Goal: Information Seeking & Learning: Compare options

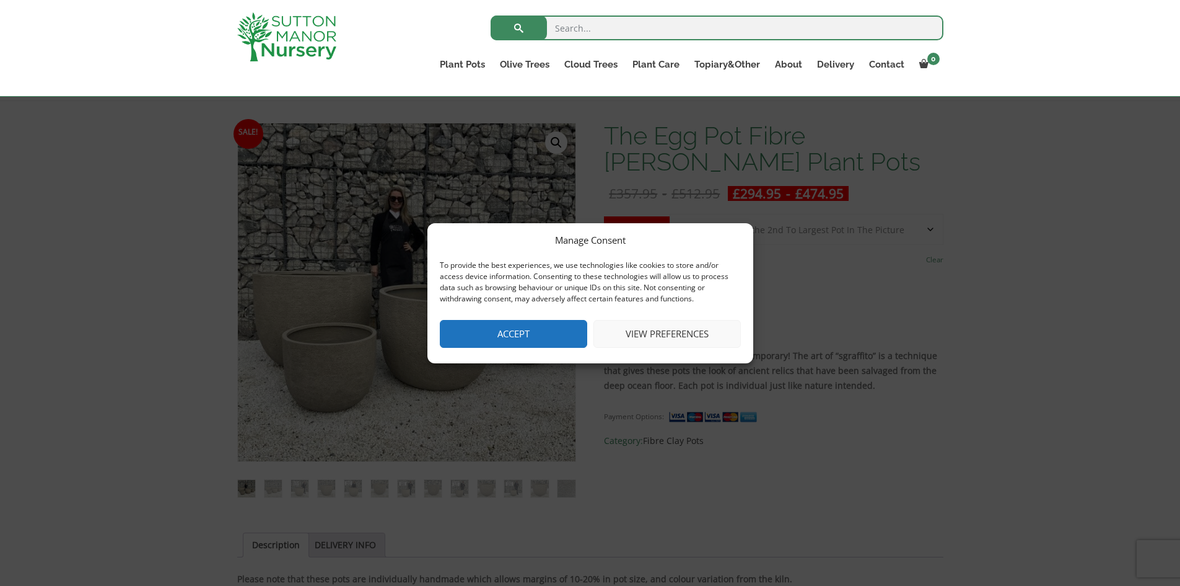
scroll to position [164, 0]
click at [675, 323] on button "View preferences" at bounding box center [667, 334] width 147 height 28
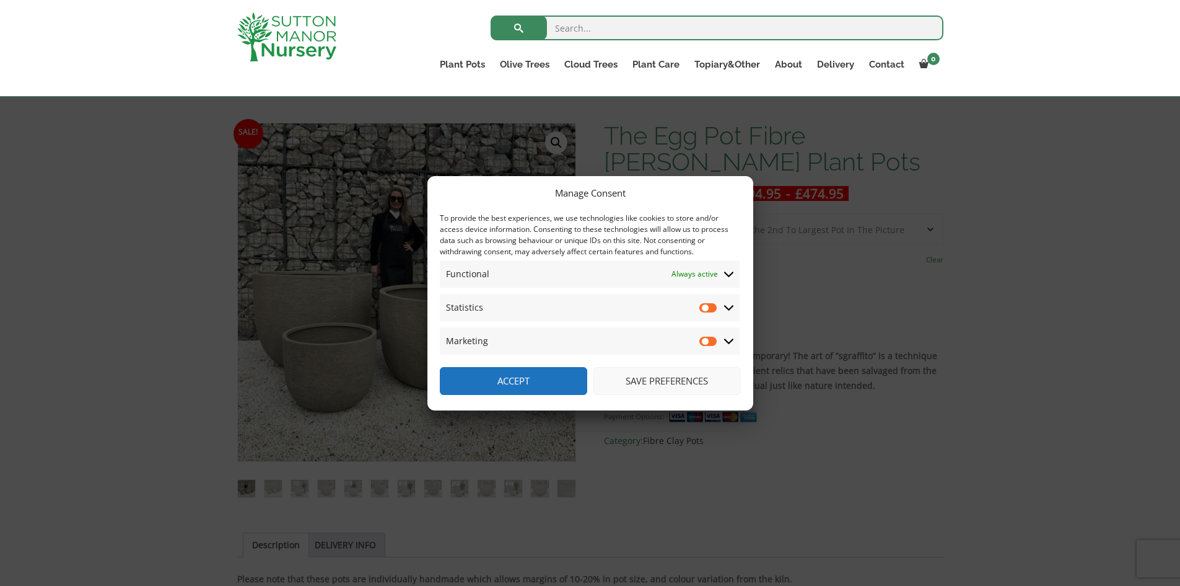
click at [677, 386] on button "Save preferences" at bounding box center [667, 381] width 147 height 28
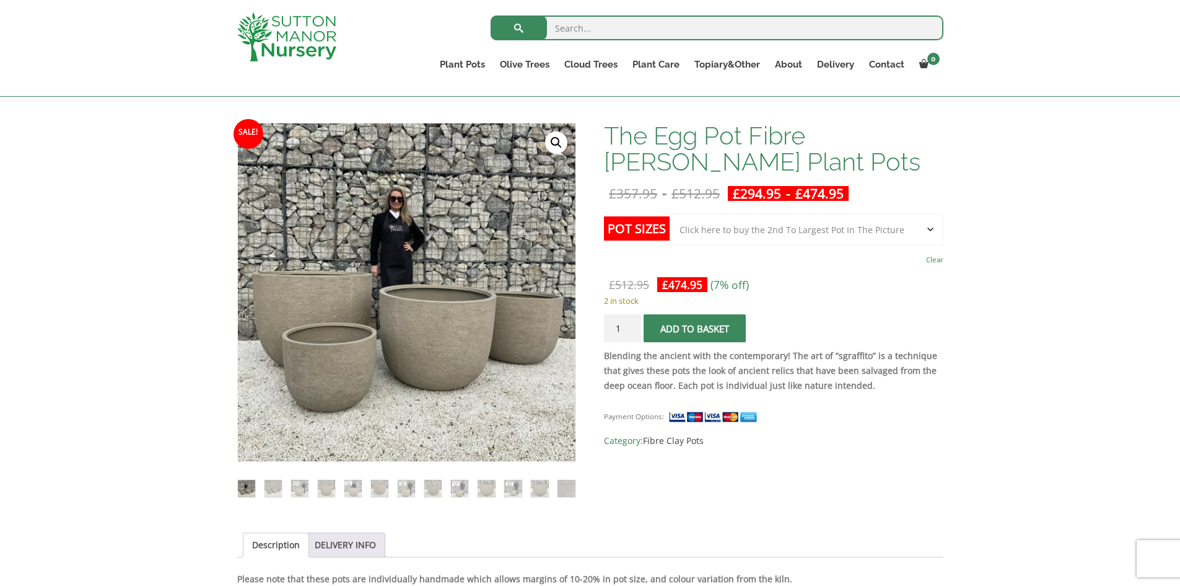
click at [770, 234] on select "Choose an option Click here to buy the 5th To Largest Pot In The Picture Click …" at bounding box center [806, 229] width 273 height 31
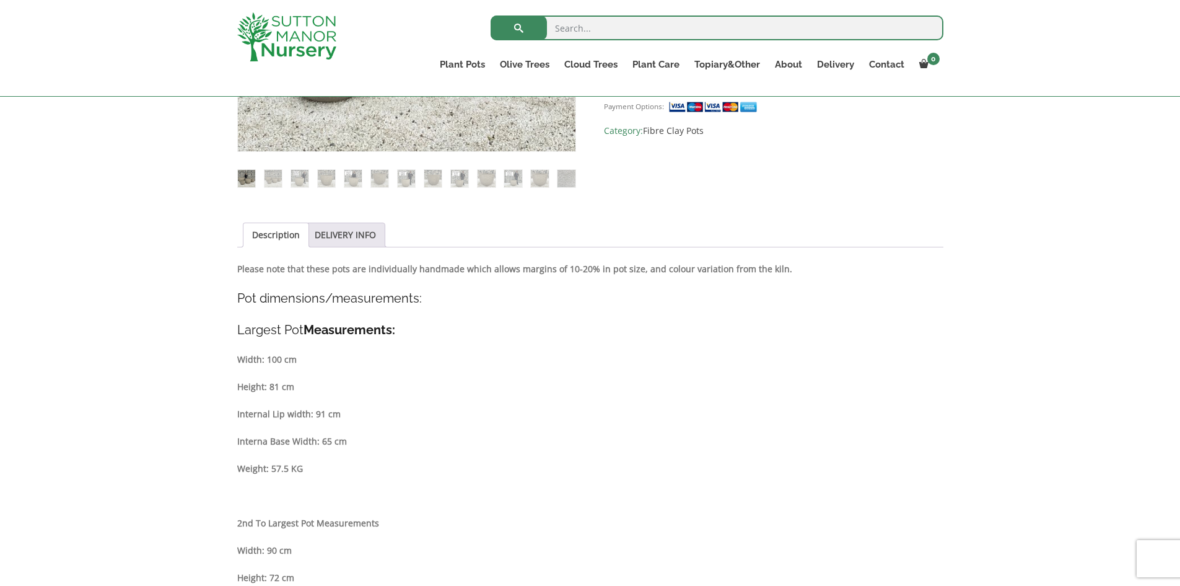
scroll to position [102, 0]
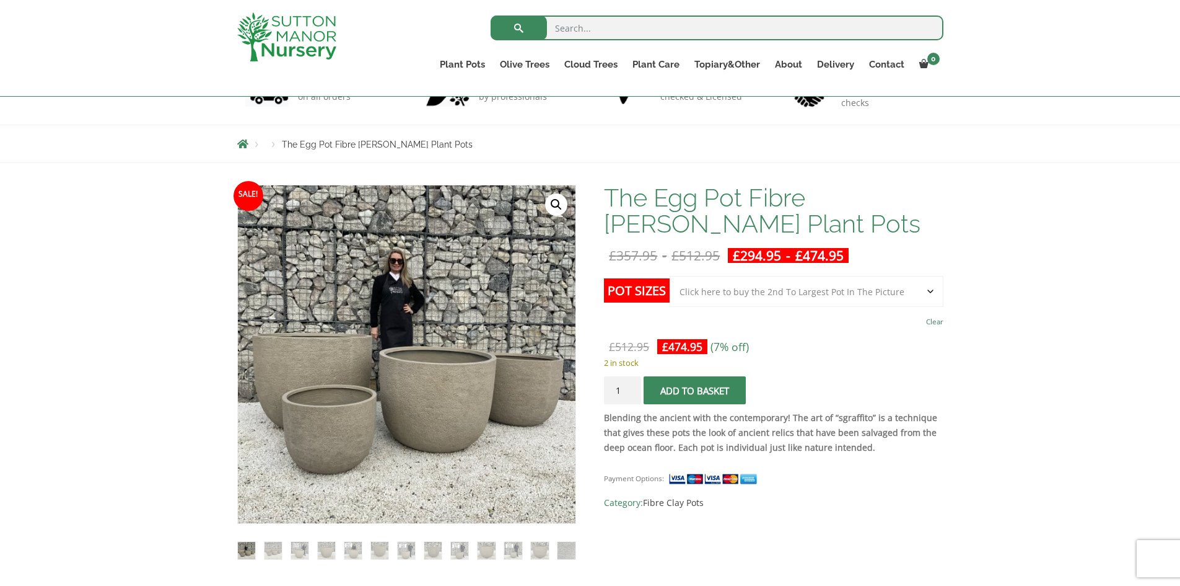
click at [802, 283] on select "Choose an option Click here to buy the 5th To Largest Pot In The Picture Click …" at bounding box center [806, 291] width 273 height 31
click at [670, 276] on select "Choose an option Click here to buy the 5th To Largest Pot In The Picture Click …" at bounding box center [806, 291] width 273 height 31
select select "Click here to buy the 5th To Largest Pot In The Picture"
click at [784, 340] on div "£ 357.95 Original price was: £357.95. £ 294.95 Current price is: £294.95. (18% …" at bounding box center [773, 347] width 339 height 16
click at [631, 386] on input "2" at bounding box center [622, 390] width 37 height 28
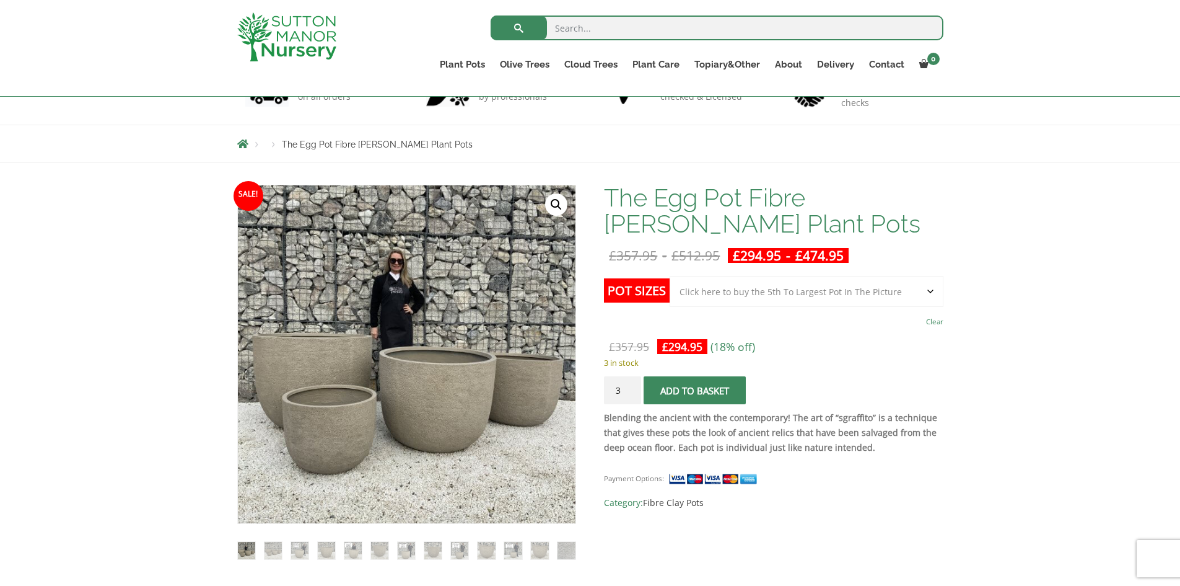
type input "3"
click at [631, 386] on input "3" at bounding box center [622, 390] width 37 height 28
click at [695, 390] on span "submit" at bounding box center [695, 390] width 0 height 0
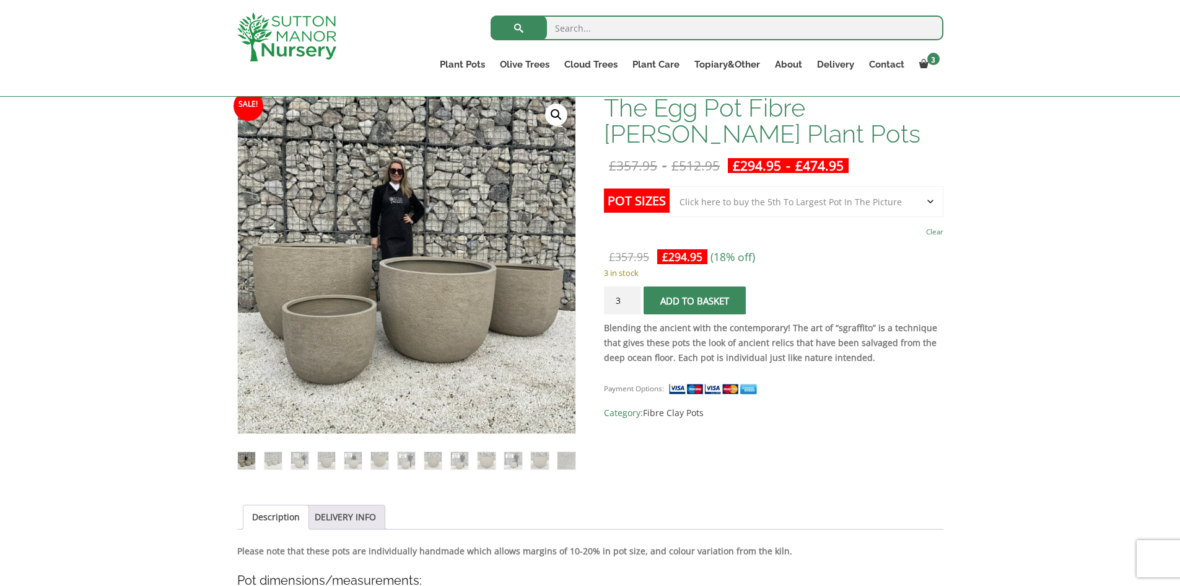
scroll to position [248, 0]
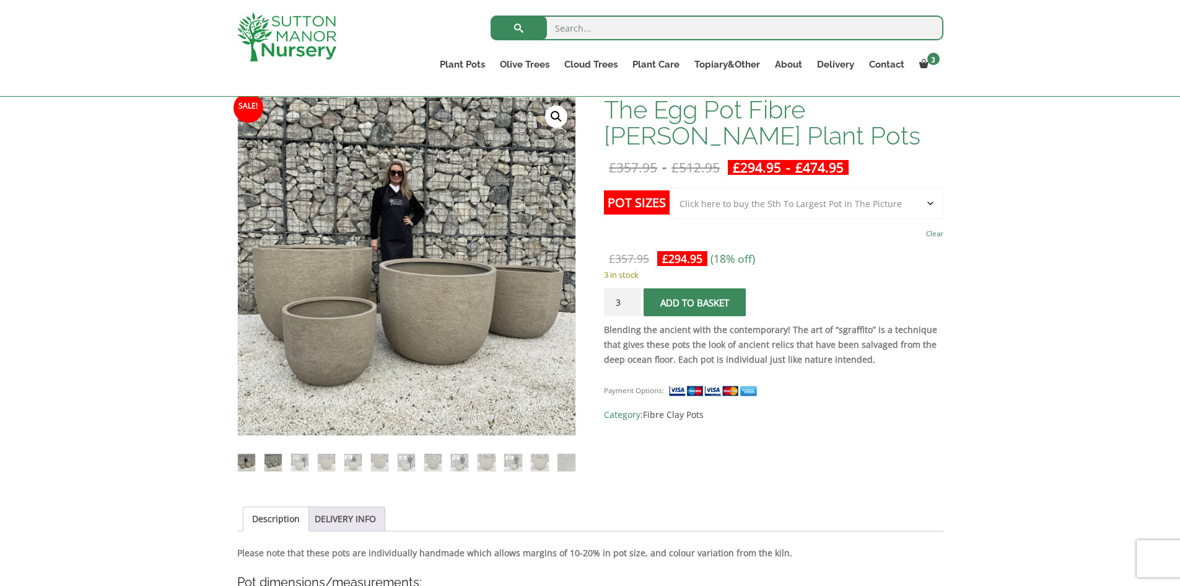
drag, startPoint x: 268, startPoint y: 464, endPoint x: 275, endPoint y: 464, distance: 7.5
click at [268, 464] on img at bounding box center [273, 462] width 17 height 17
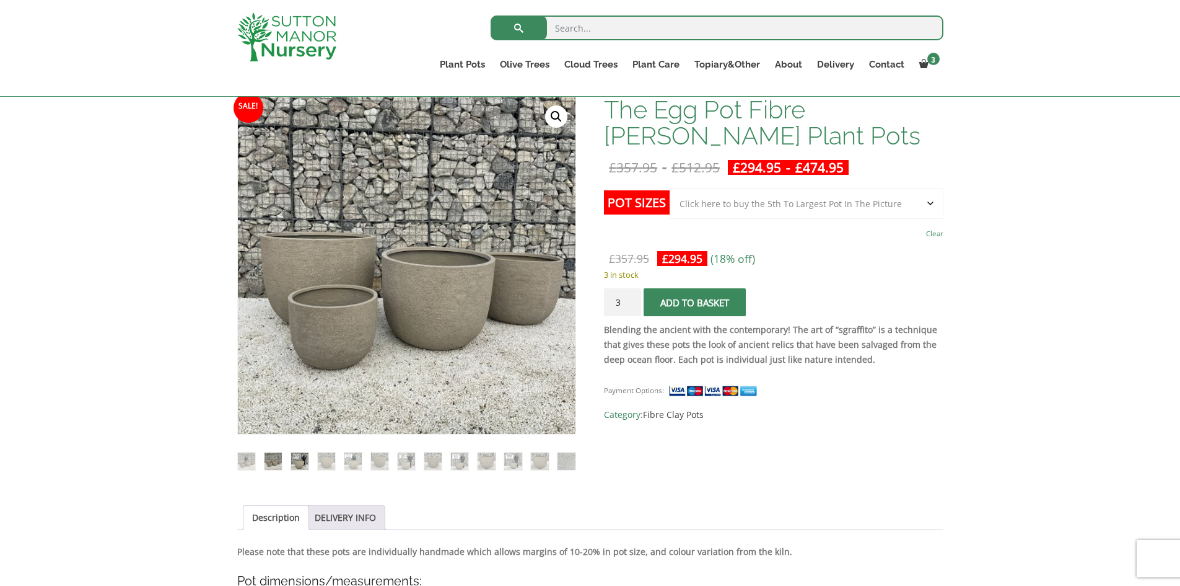
click at [295, 464] on img at bounding box center [299, 460] width 17 height 17
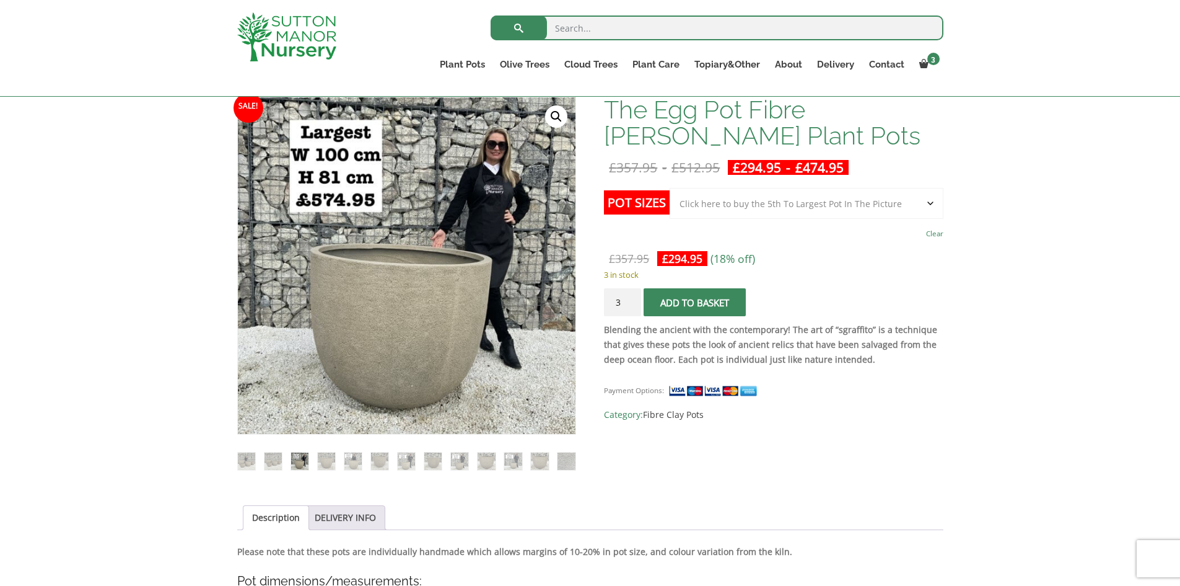
click at [314, 462] on ol at bounding box center [406, 452] width 339 height 36
click at [330, 460] on img at bounding box center [326, 460] width 17 height 17
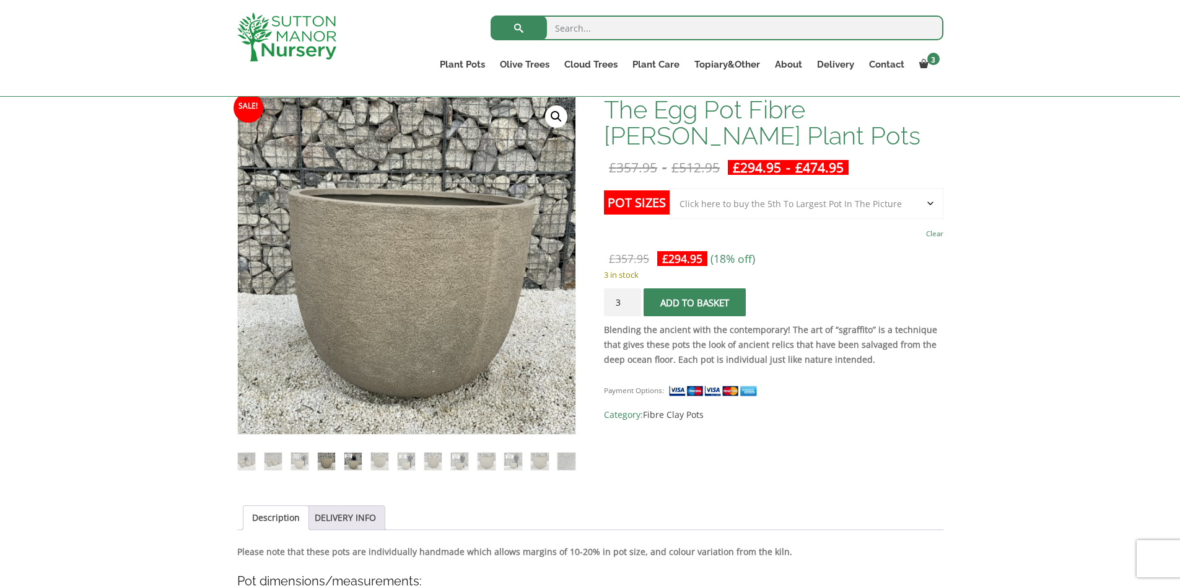
click at [348, 464] on img at bounding box center [353, 460] width 17 height 17
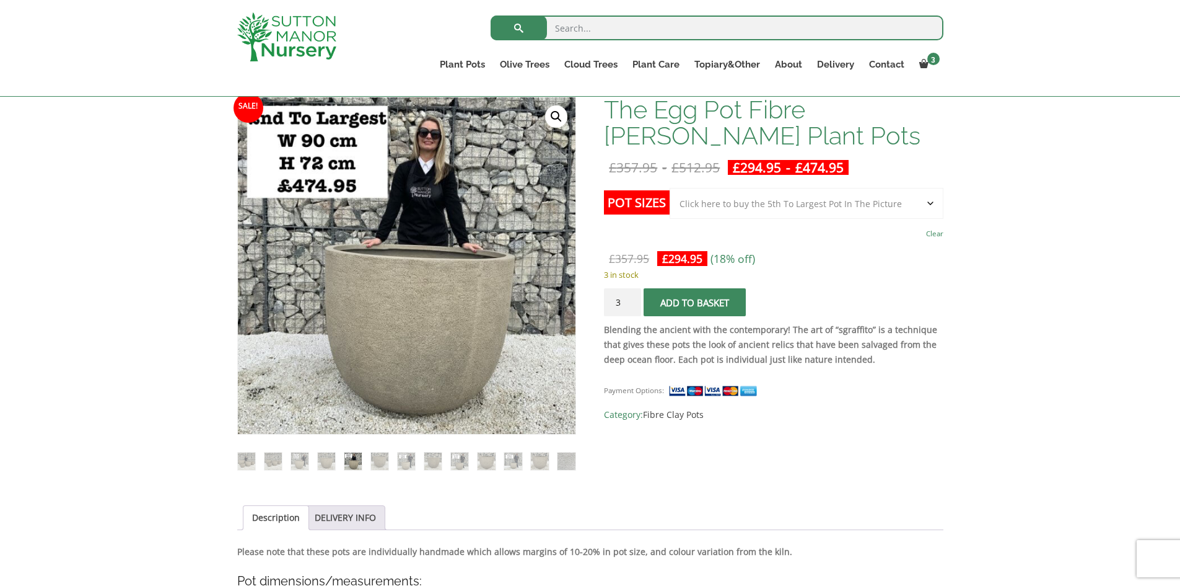
click at [366, 464] on ol at bounding box center [406, 452] width 339 height 36
click at [380, 465] on img at bounding box center [379, 460] width 17 height 17
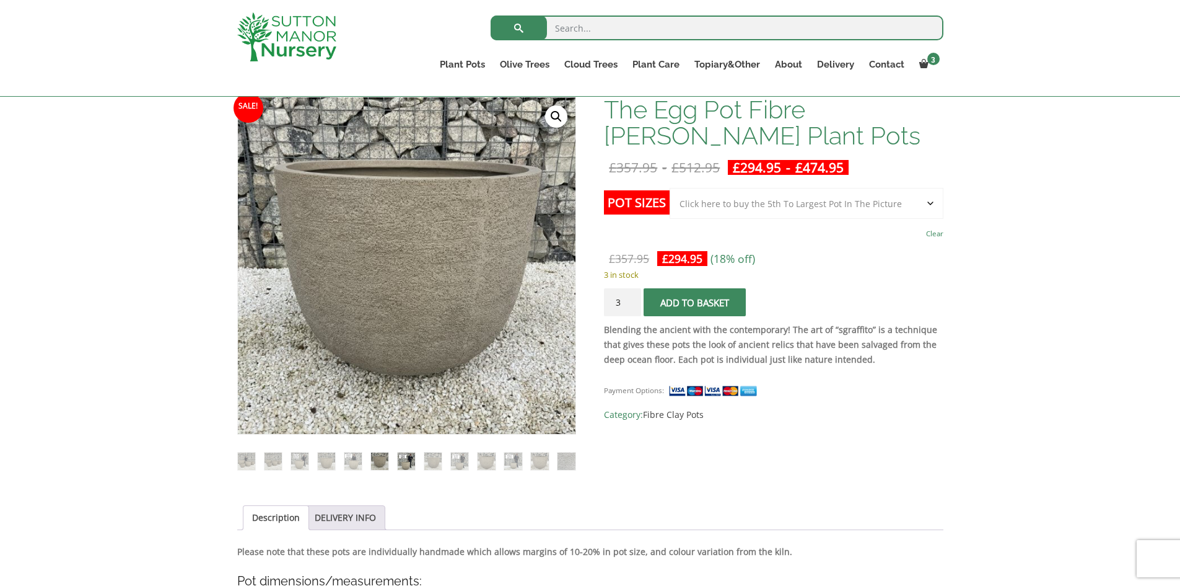
click at [405, 464] on img at bounding box center [406, 460] width 17 height 17
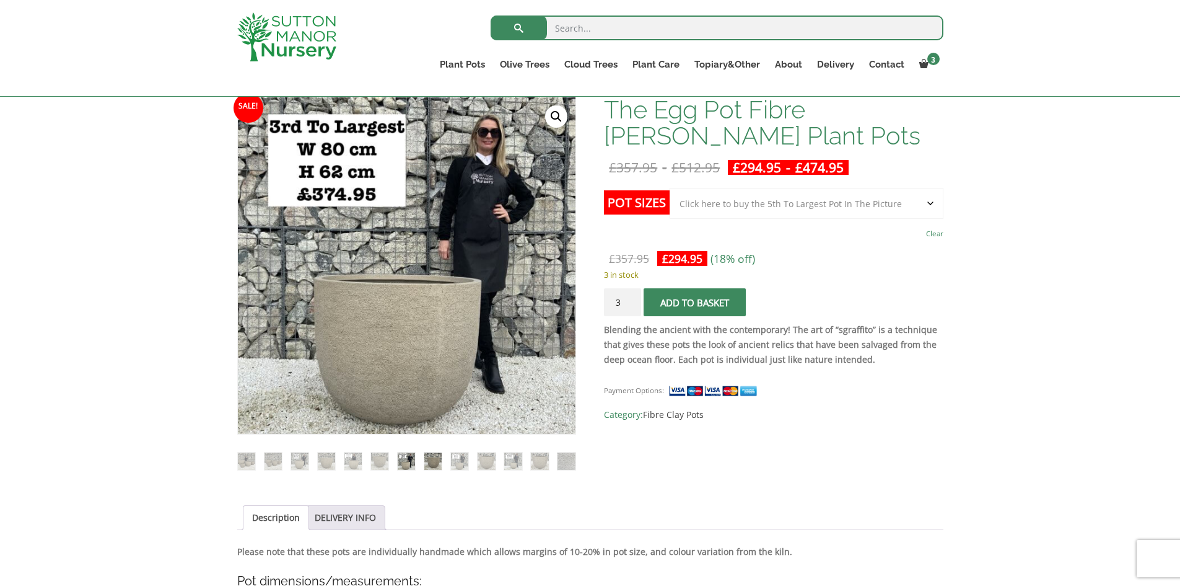
click at [424, 462] on img at bounding box center [432, 460] width 17 height 17
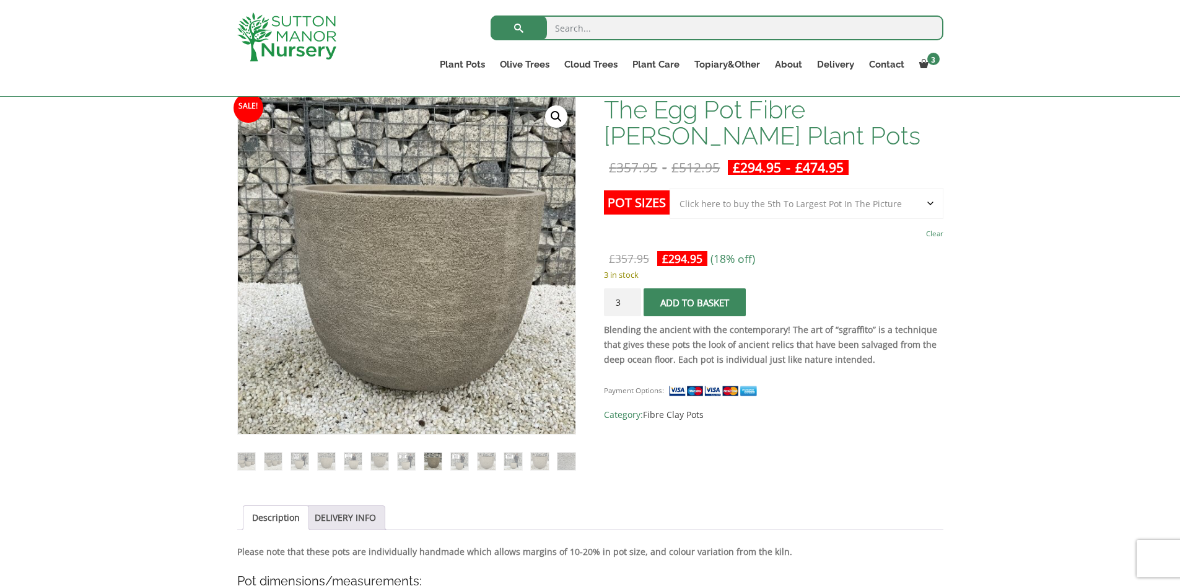
click at [396, 461] on ol at bounding box center [406, 452] width 339 height 36
click at [398, 464] on img at bounding box center [406, 460] width 17 height 17
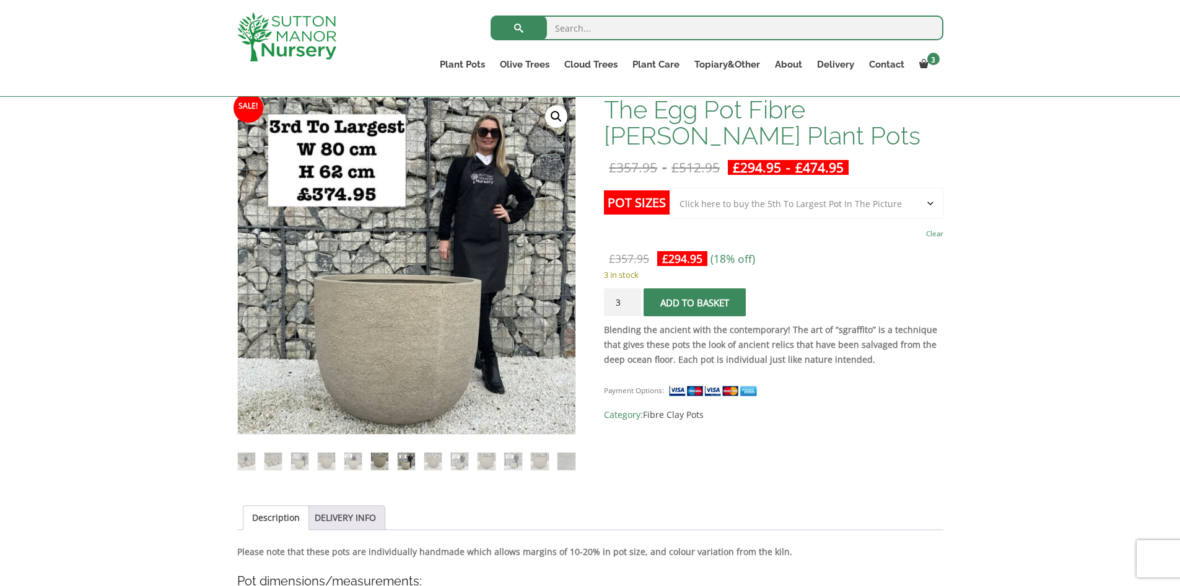
click at [382, 464] on img at bounding box center [379, 460] width 17 height 17
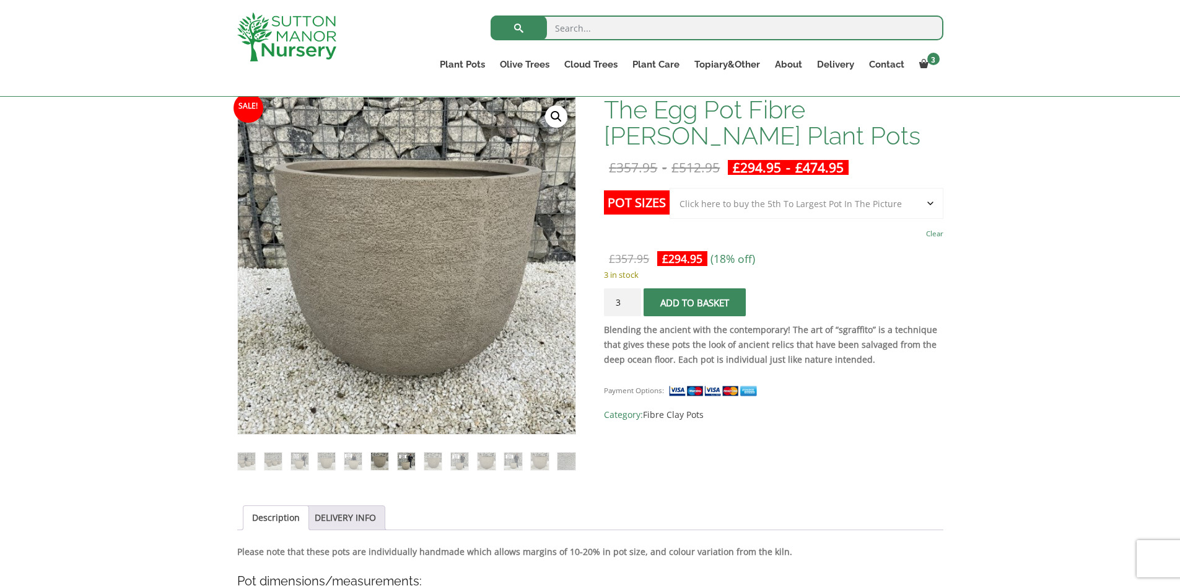
click at [403, 462] on img at bounding box center [406, 460] width 17 height 17
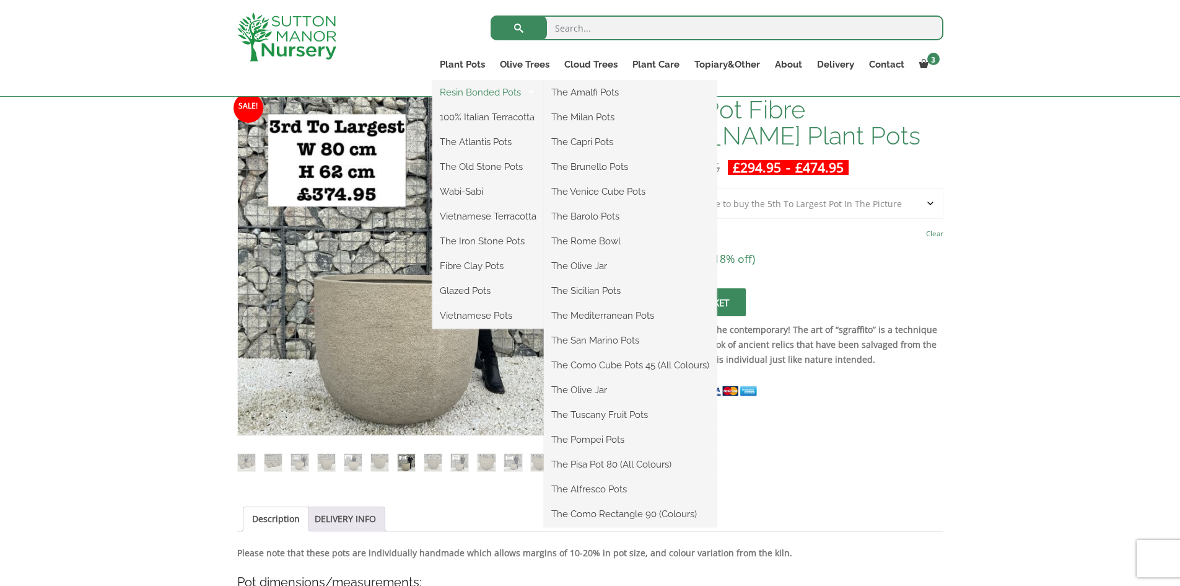
click at [481, 87] on link "Resin Bonded Pots" at bounding box center [489, 92] width 112 height 19
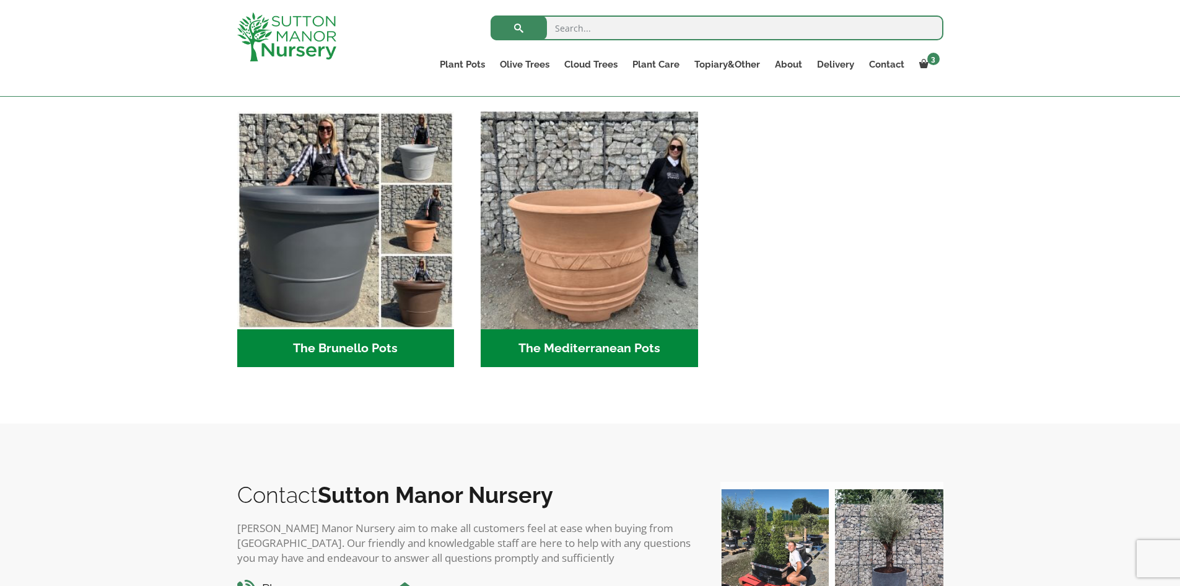
scroll to position [1735, 0]
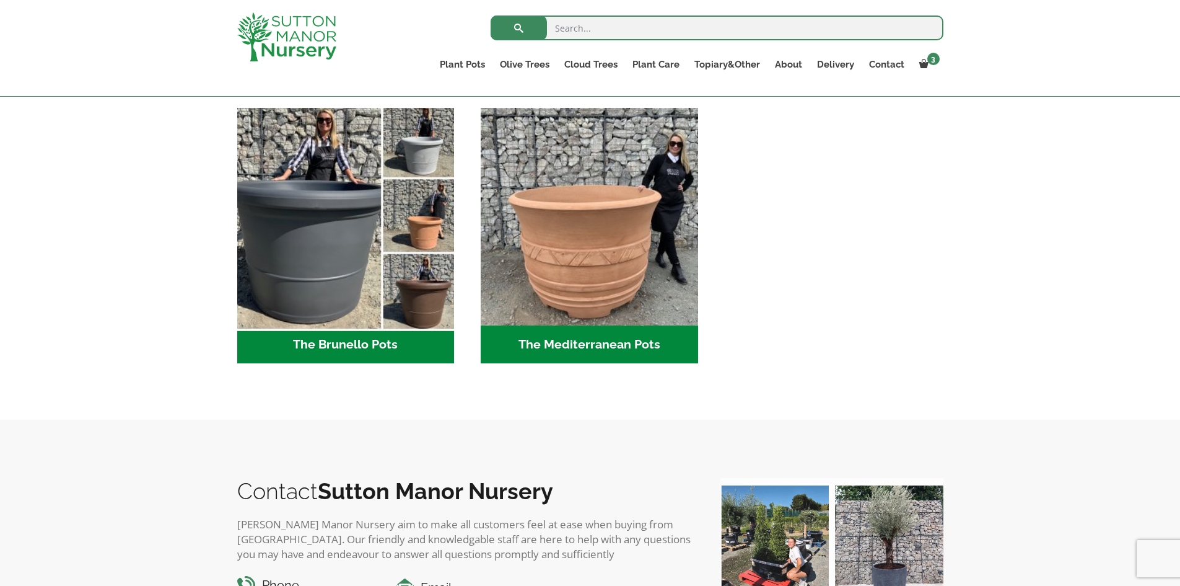
drag, startPoint x: 359, startPoint y: 213, endPoint x: 359, endPoint y: 204, distance: 8.7
click at [359, 213] on img "Visit product category The Brunello Pots" at bounding box center [346, 217] width 228 height 228
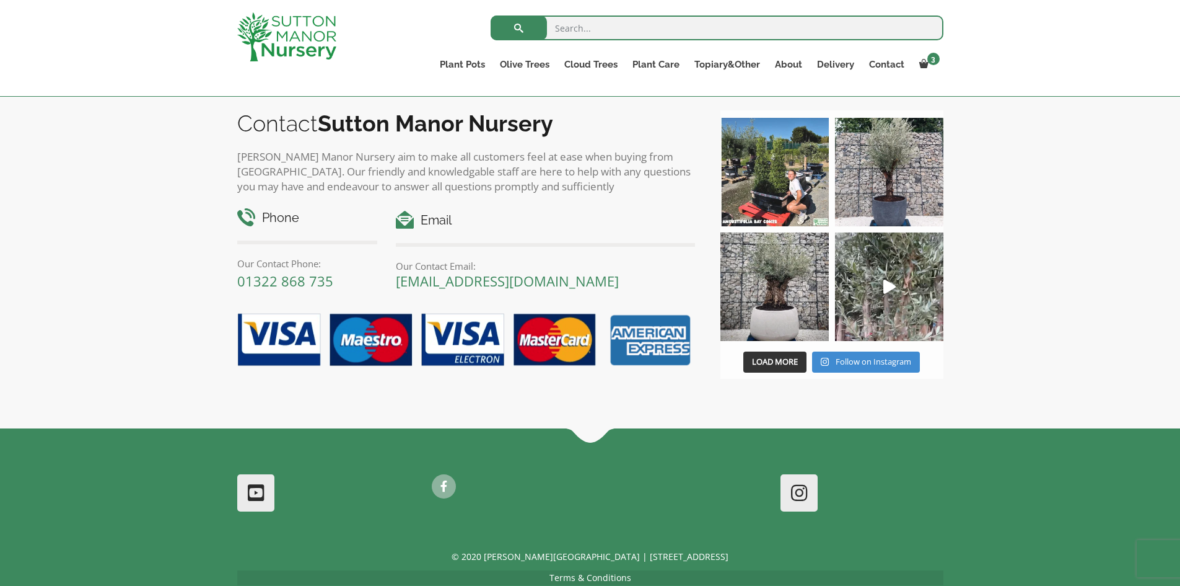
scroll to position [738, 0]
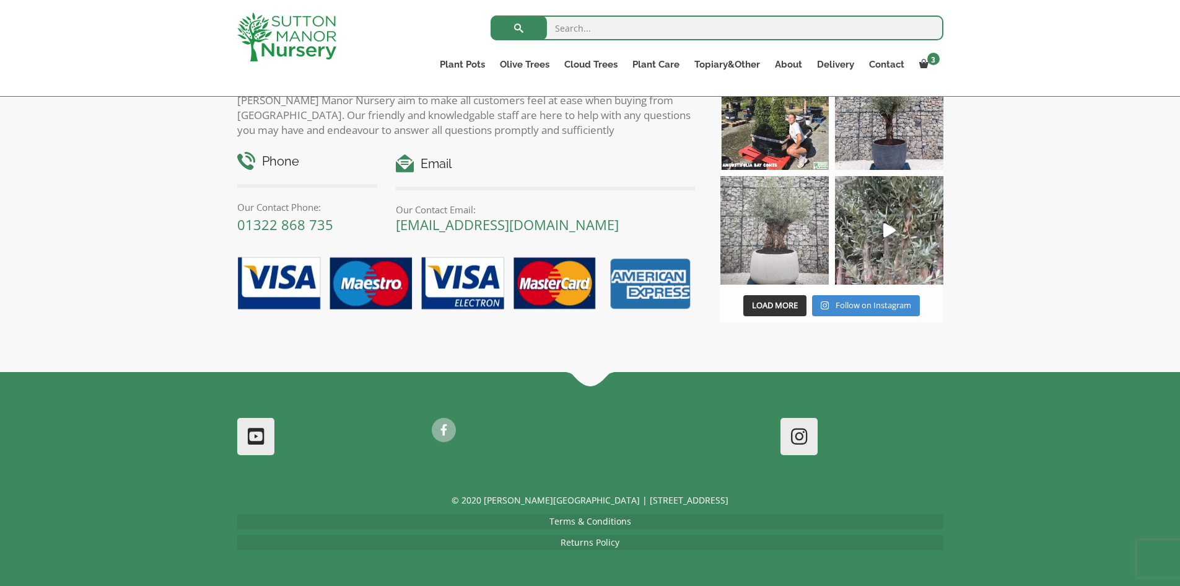
click at [768, 249] on img at bounding box center [775, 230] width 108 height 108
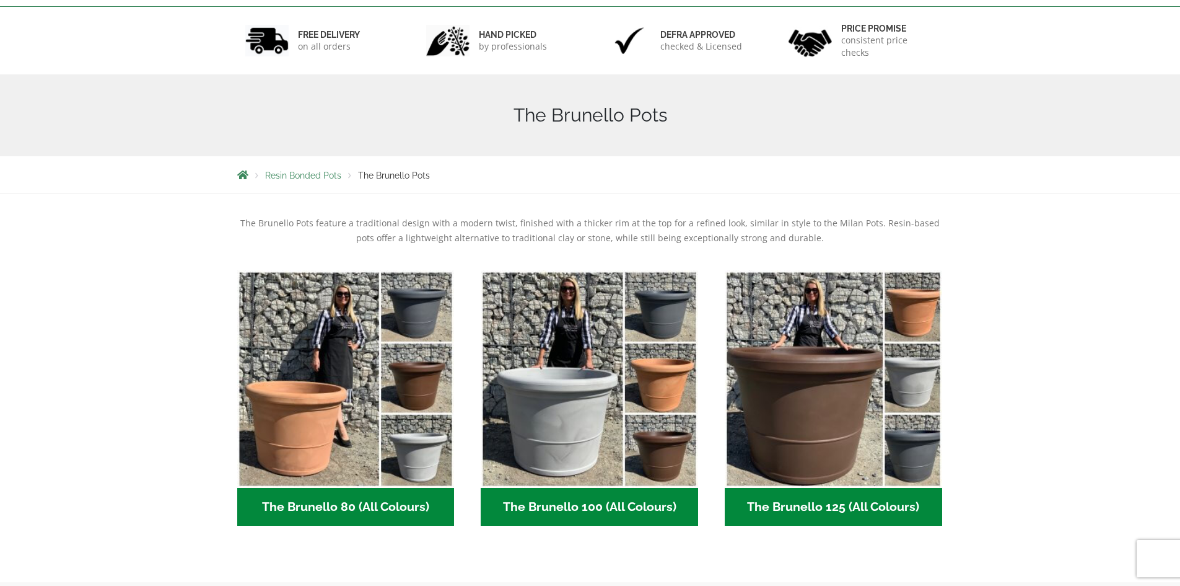
scroll to position [0, 0]
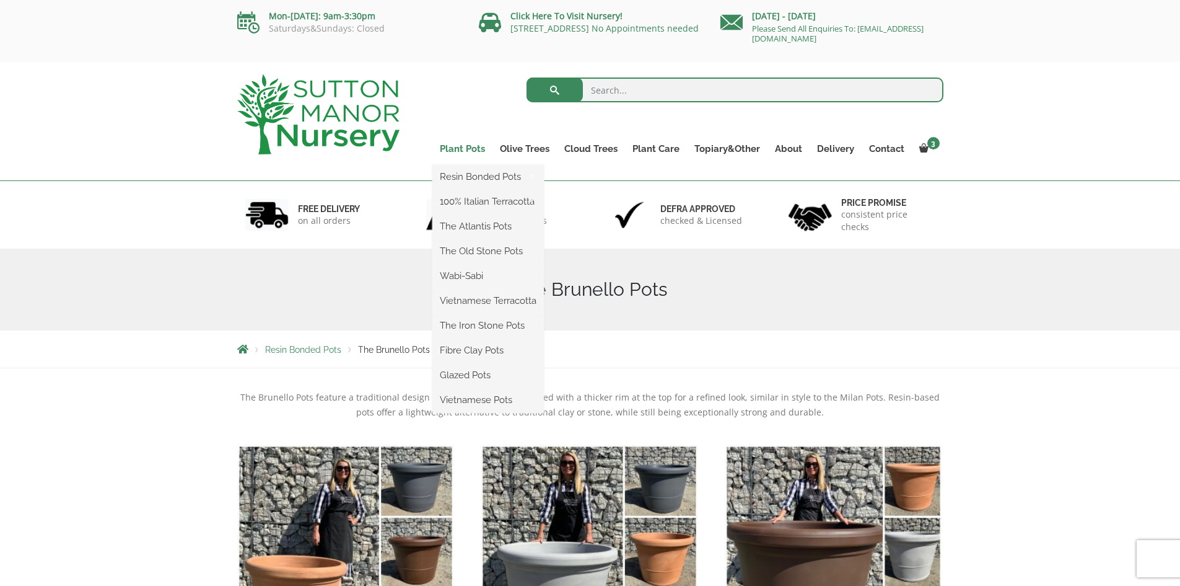
click at [473, 144] on link "Plant Pots" at bounding box center [463, 148] width 60 height 17
click at [477, 178] on link "Resin Bonded Pots" at bounding box center [489, 176] width 112 height 19
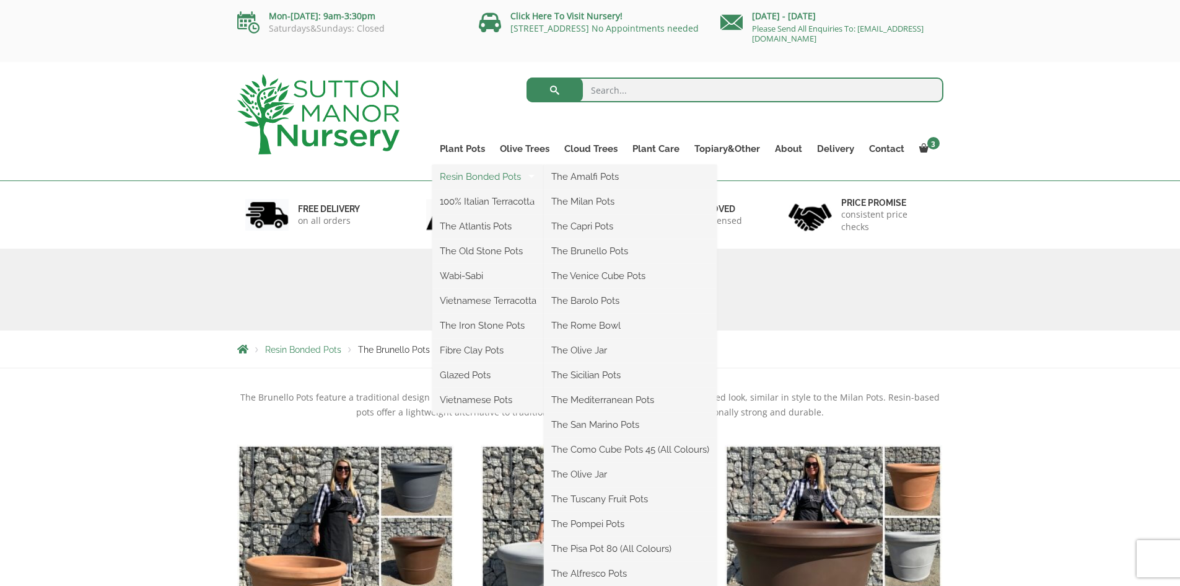
click at [455, 180] on link "Resin Bonded Pots" at bounding box center [489, 176] width 112 height 19
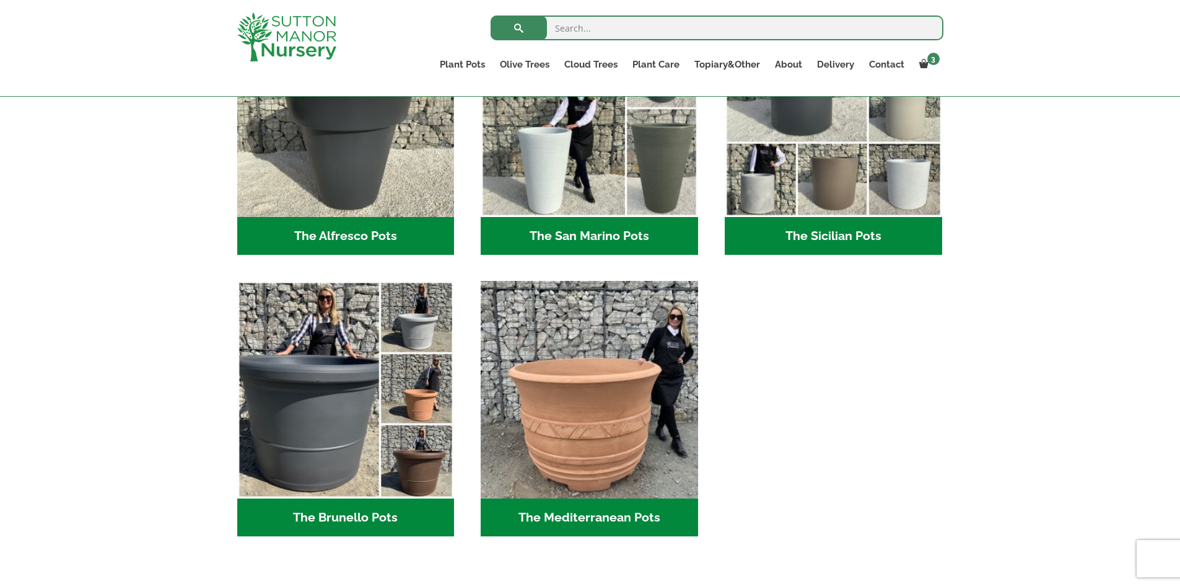
scroll to position [1291, 0]
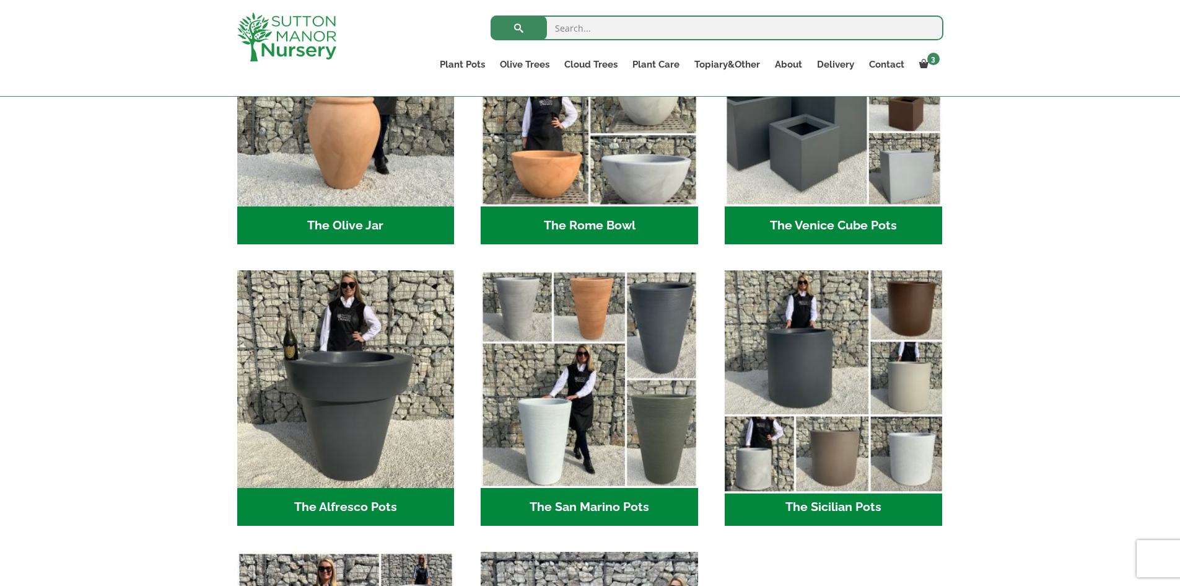
click at [863, 367] on img "Visit product category The Sicilian Pots" at bounding box center [833, 379] width 228 height 228
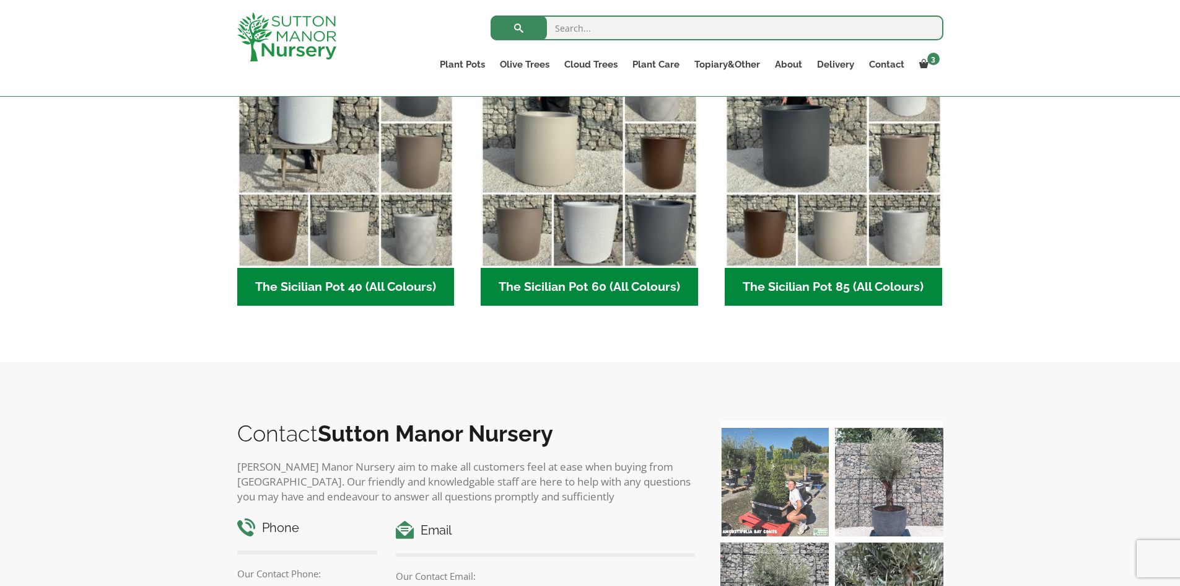
scroll to position [248, 0]
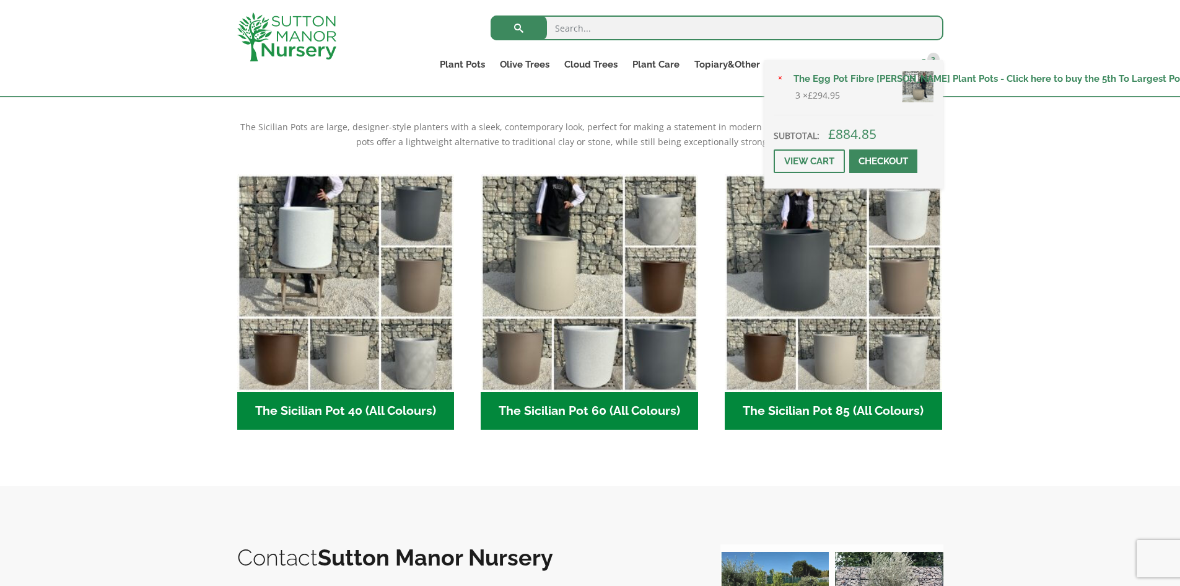
click at [931, 55] on span "3" at bounding box center [934, 59] width 12 height 12
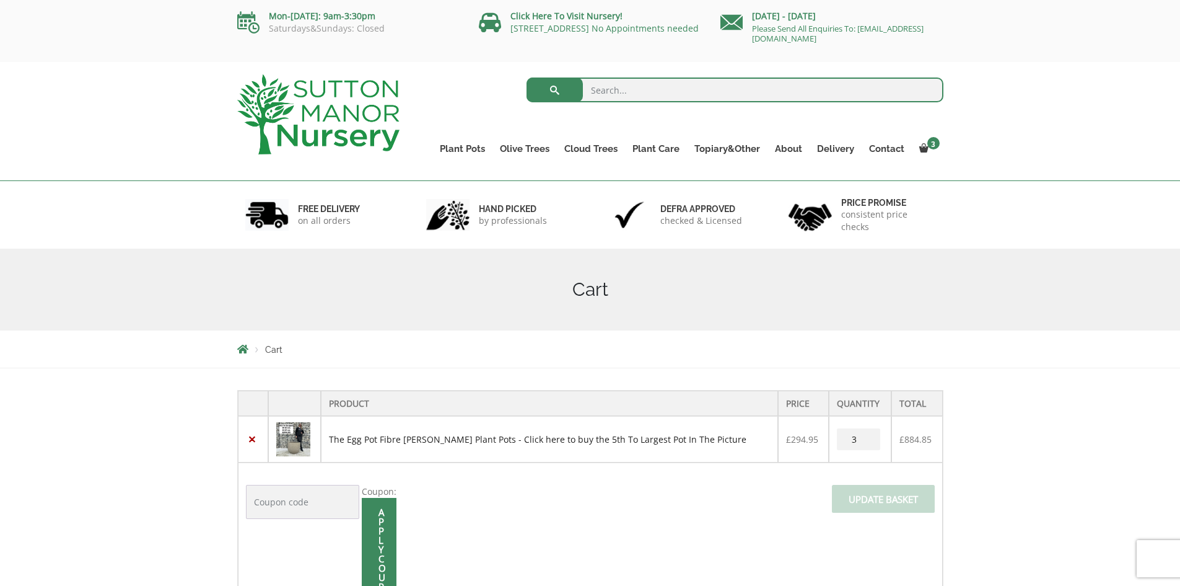
click at [506, 444] on link "The Egg Pot Fibre [PERSON_NAME] Plant Pots - Click here to buy the 5th To Large…" at bounding box center [538, 439] width 418 height 12
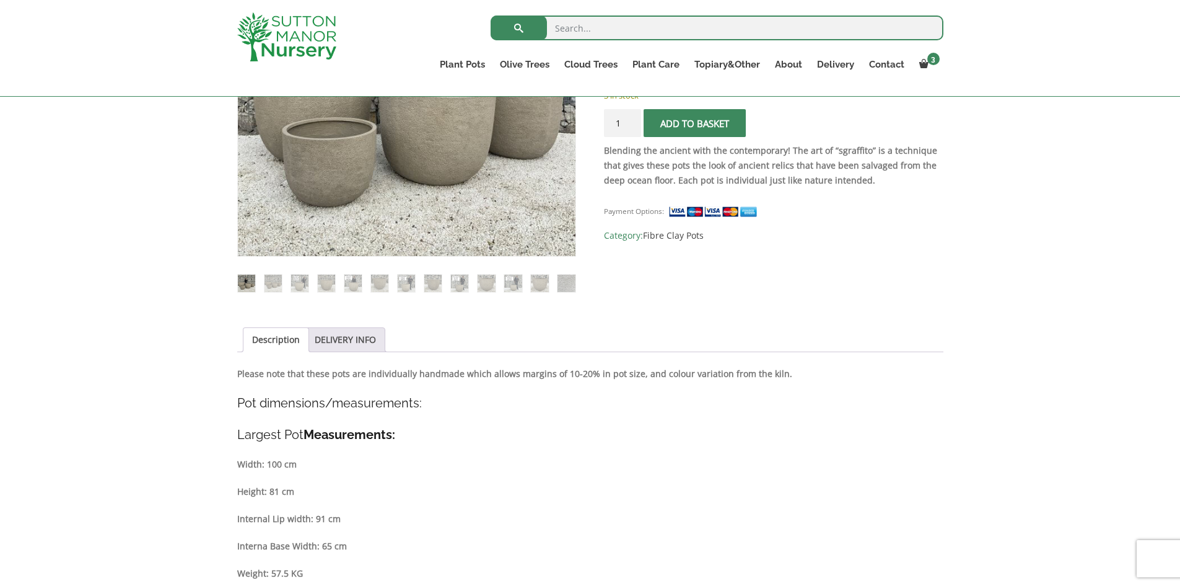
scroll to position [372, 0]
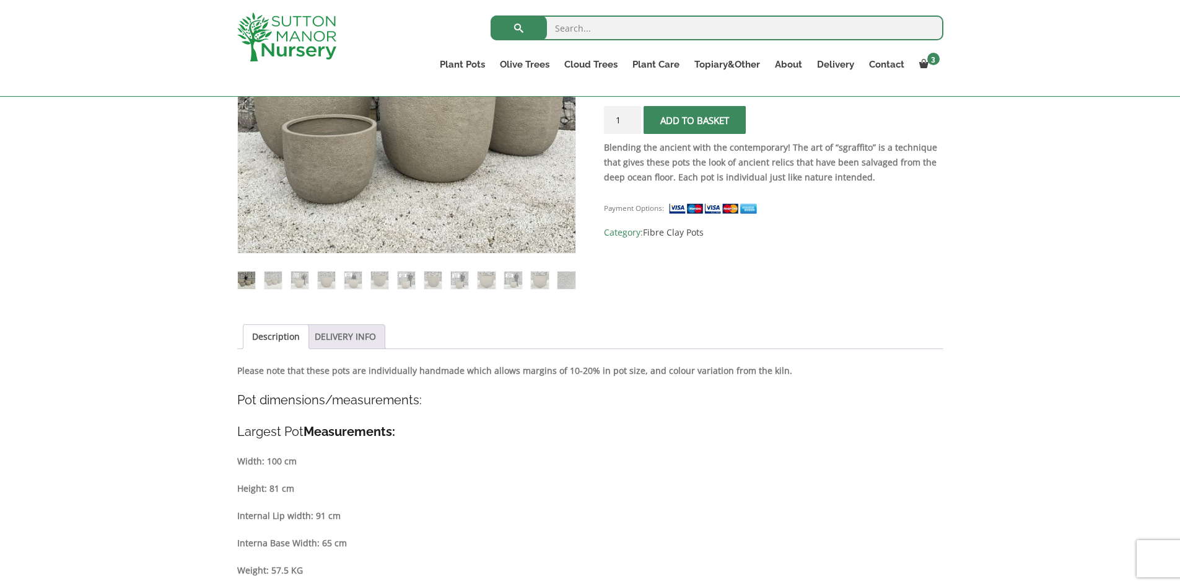
click at [322, 339] on link "DELIVERY INFO" at bounding box center [345, 337] width 61 height 24
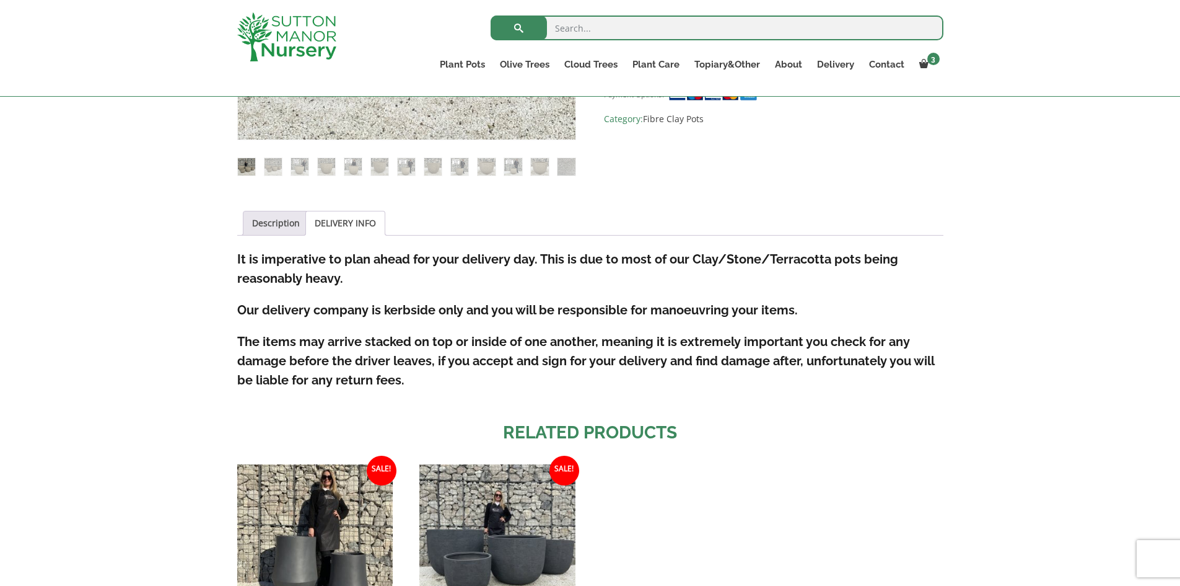
scroll to position [496, 0]
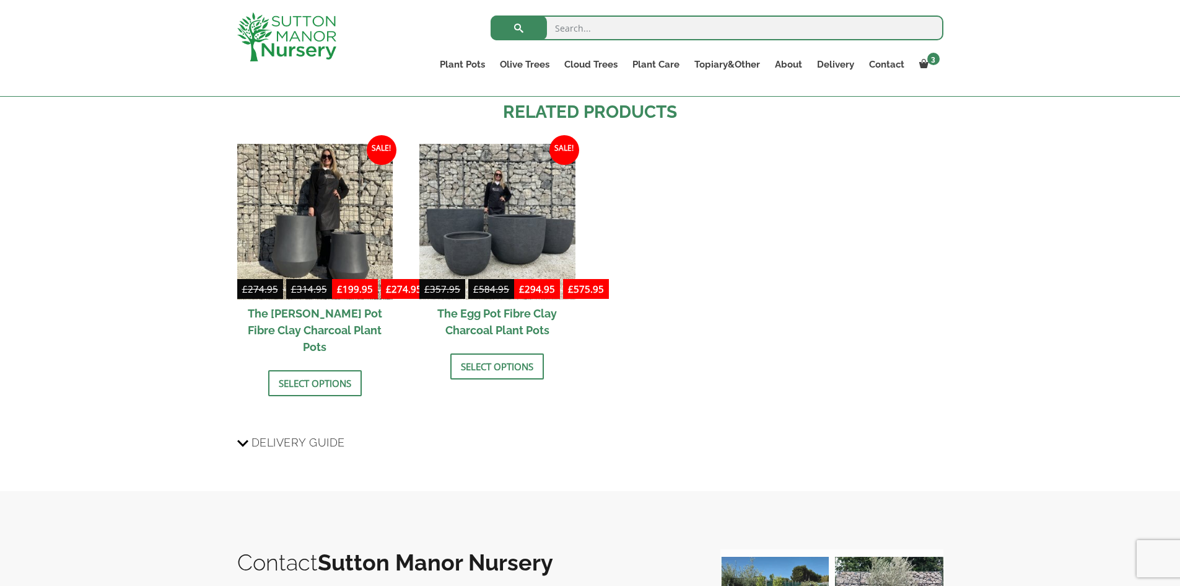
click at [341, 431] on span "Delivery Guide" at bounding box center [299, 442] width 94 height 23
click at [0, 0] on input "Delivery Guide" at bounding box center [0, 0] width 0 height 0
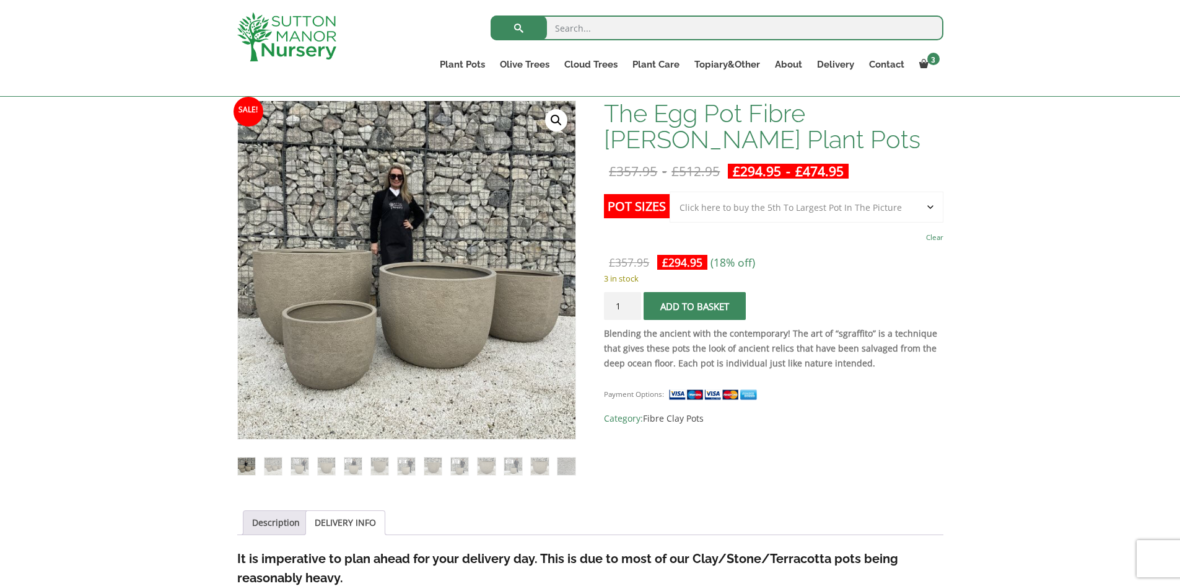
scroll to position [0, 0]
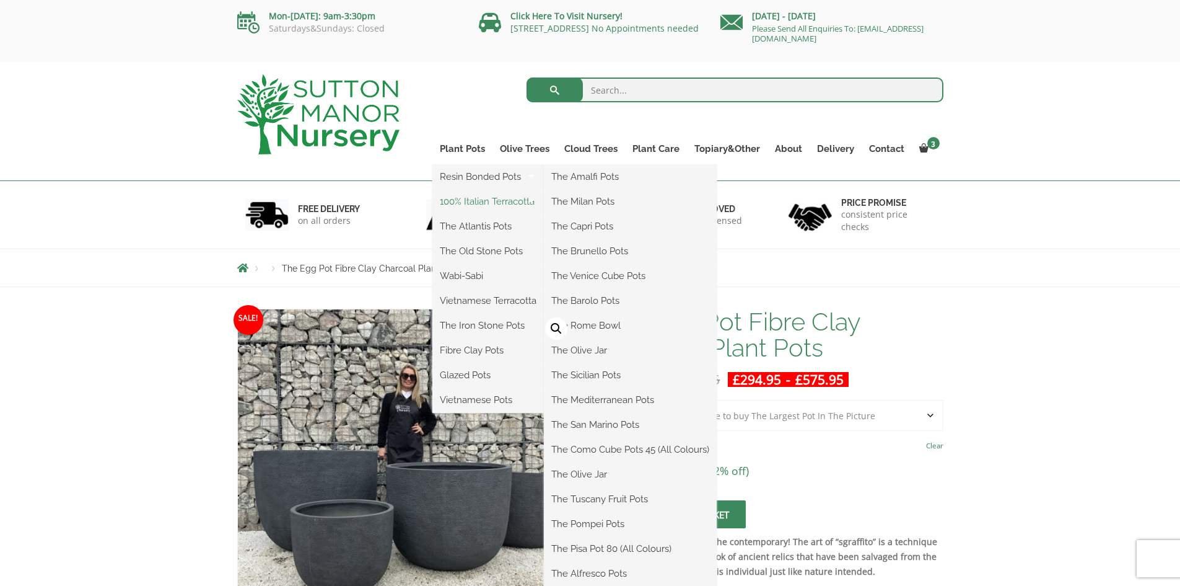
click at [472, 201] on link "100% Italian Terracotta" at bounding box center [489, 201] width 112 height 19
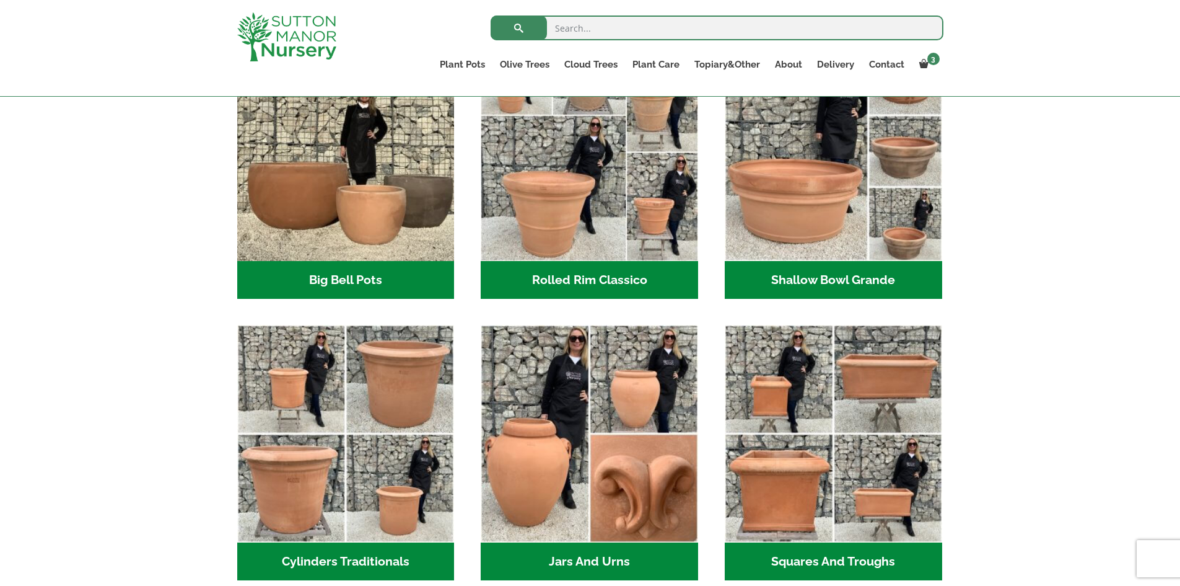
scroll to position [349, 0]
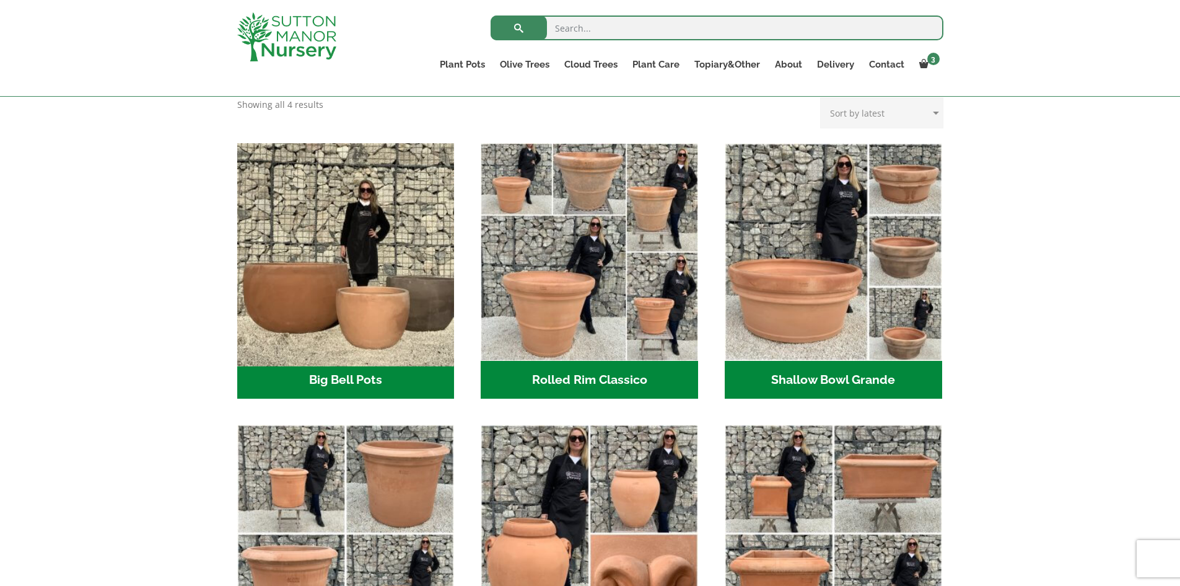
click at [319, 275] on img "Visit product category Big Bell Pots" at bounding box center [346, 252] width 228 height 228
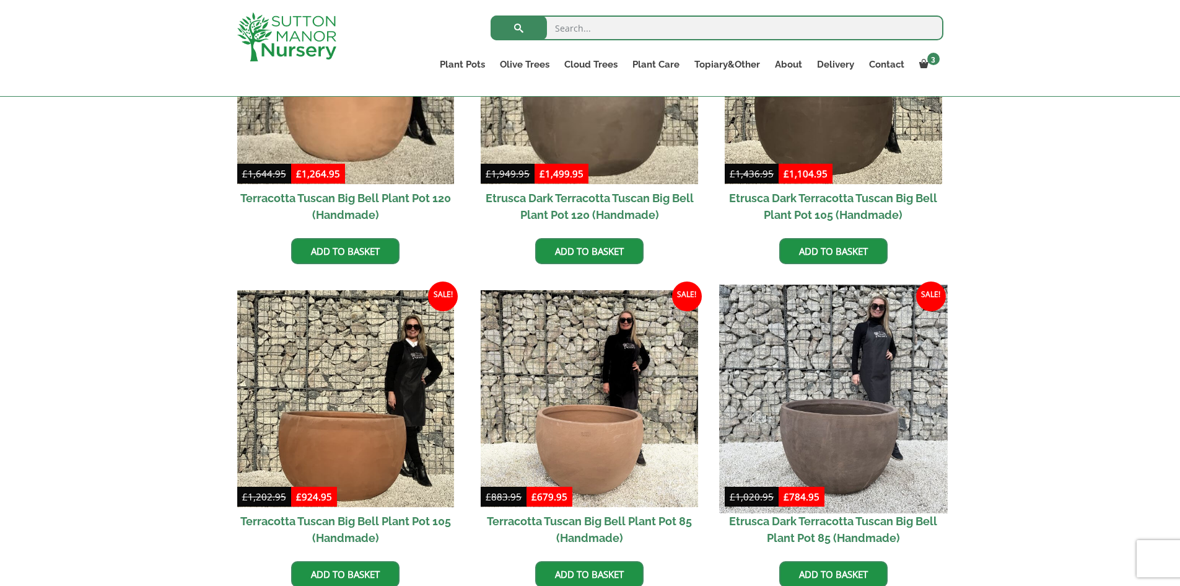
scroll to position [372, 0]
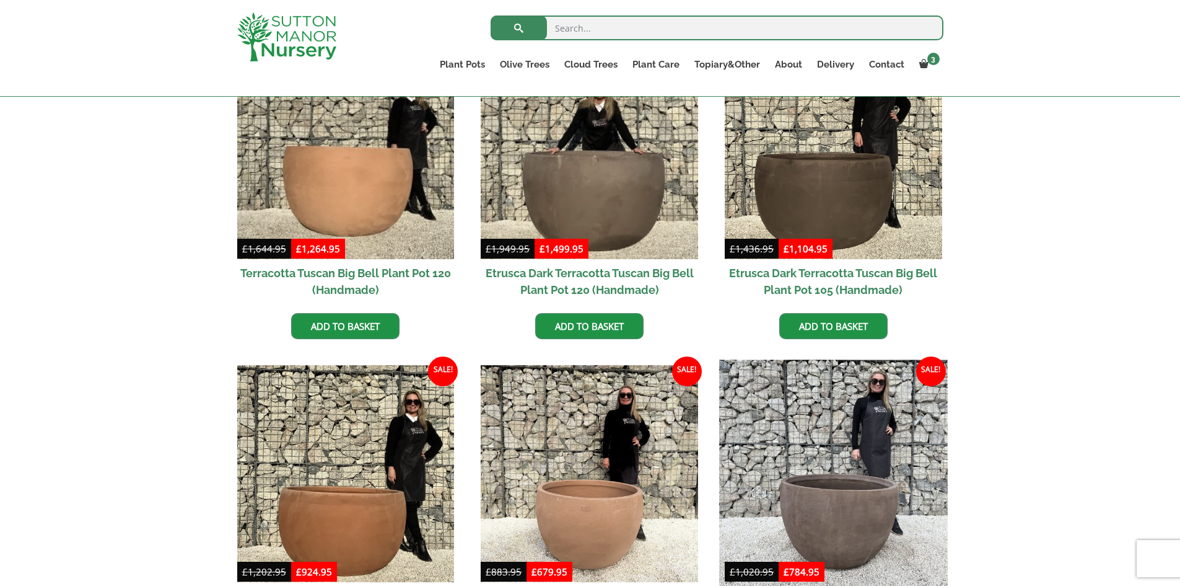
click at [850, 438] on img at bounding box center [833, 473] width 228 height 228
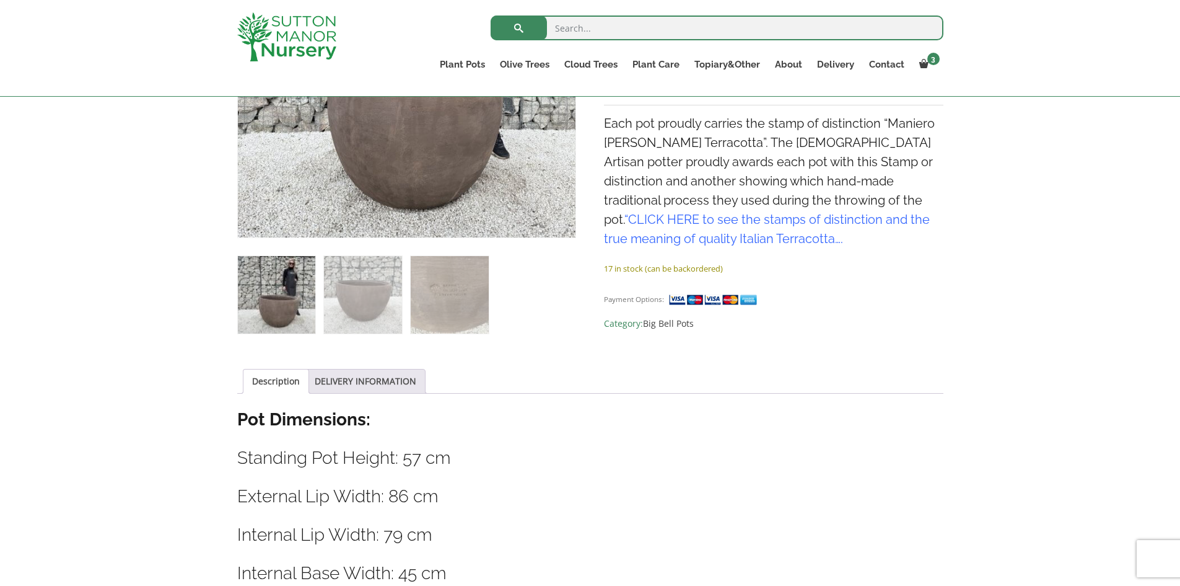
scroll to position [186, 0]
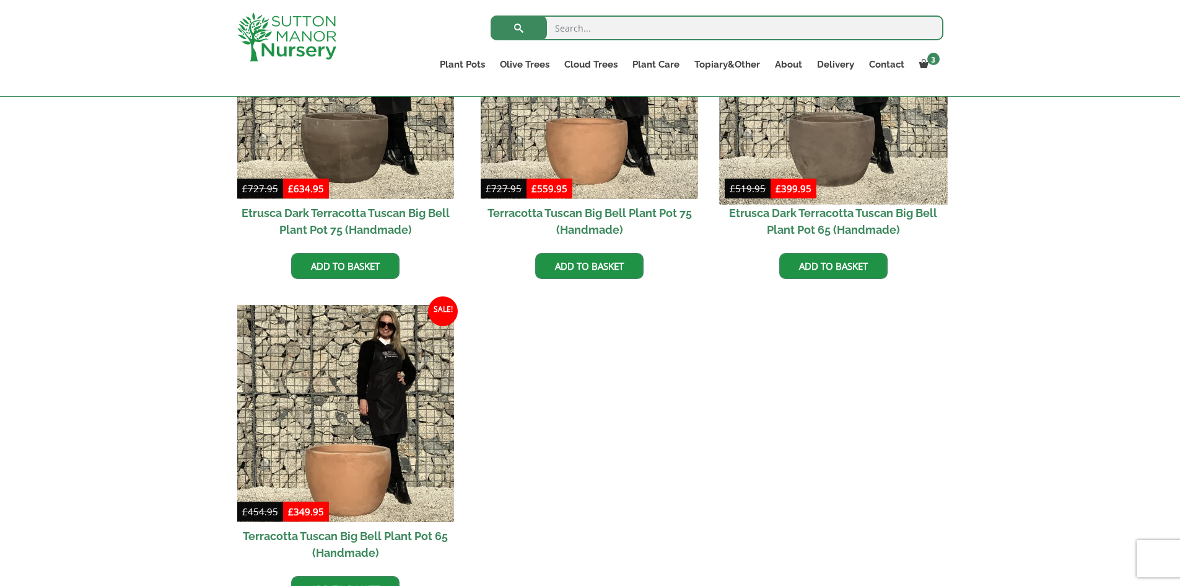
scroll to position [1052, 0]
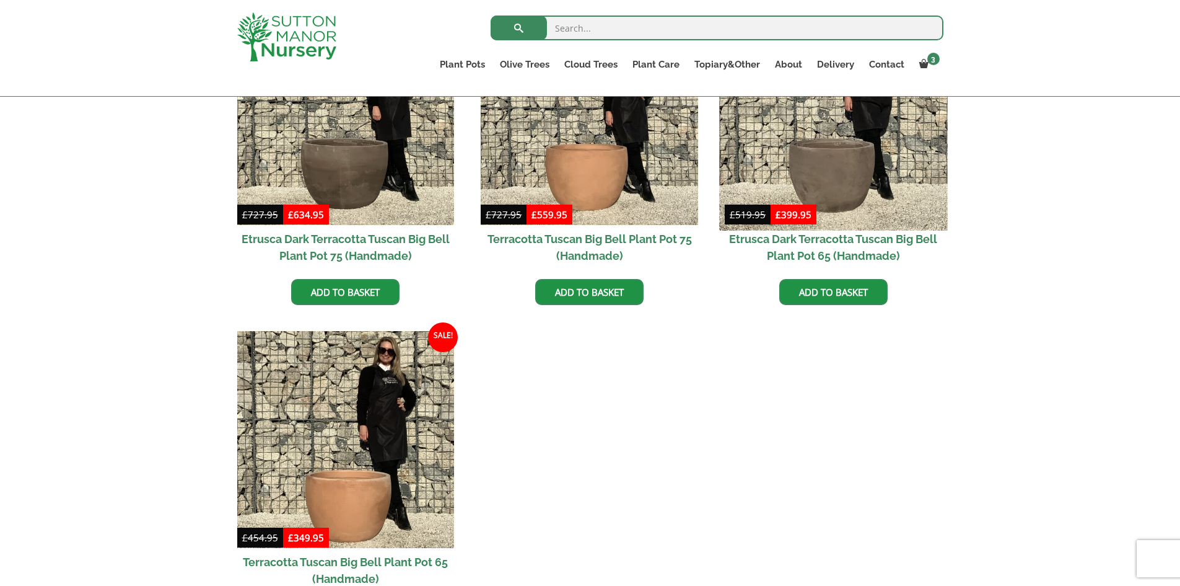
click at [832, 146] on img at bounding box center [833, 116] width 228 height 228
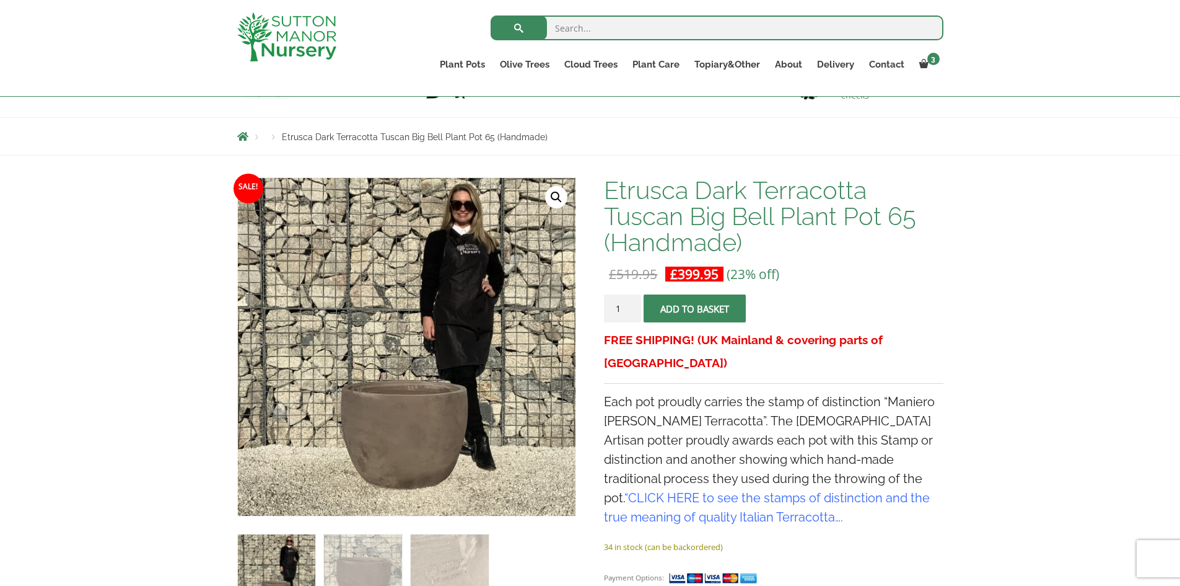
scroll to position [248, 0]
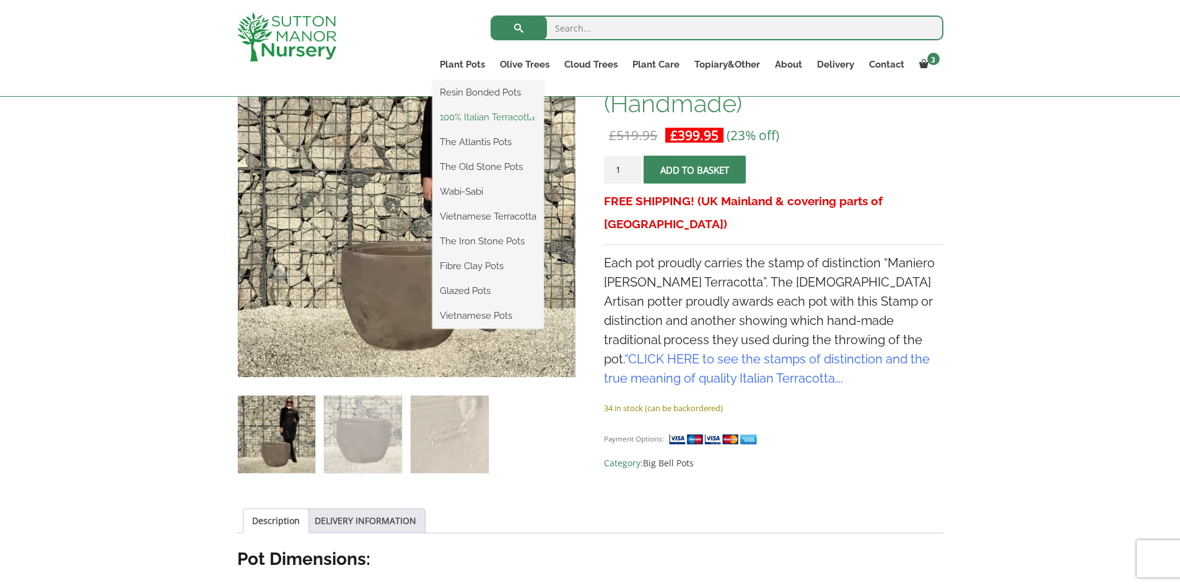
click at [477, 118] on link "100% Italian Terracotta" at bounding box center [489, 117] width 112 height 19
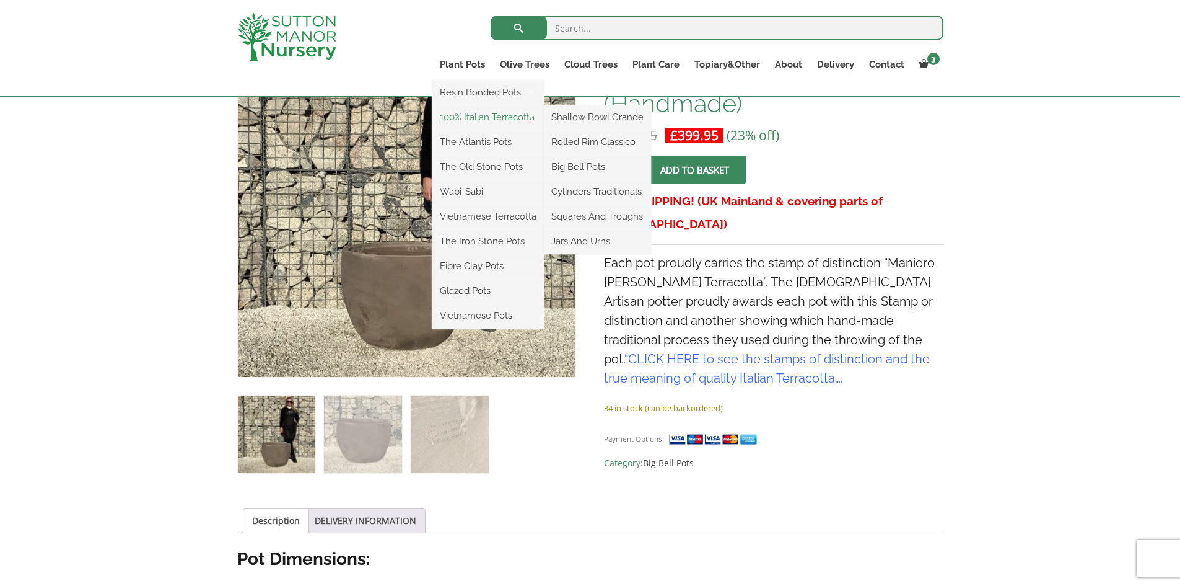
click at [494, 114] on link "100% Italian Terracotta" at bounding box center [489, 117] width 112 height 19
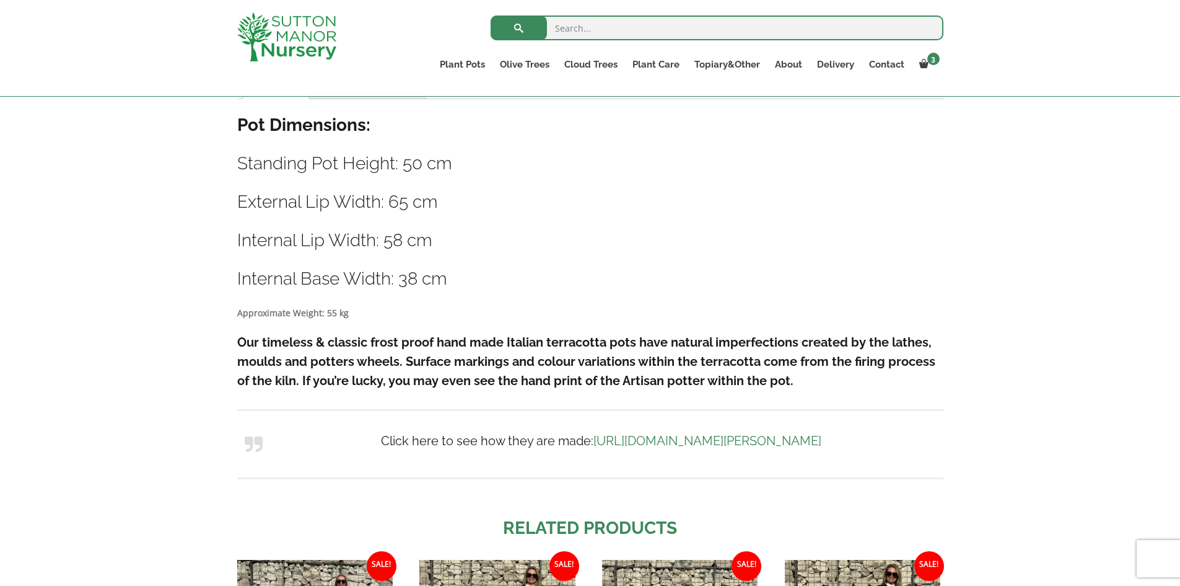
scroll to position [938, 0]
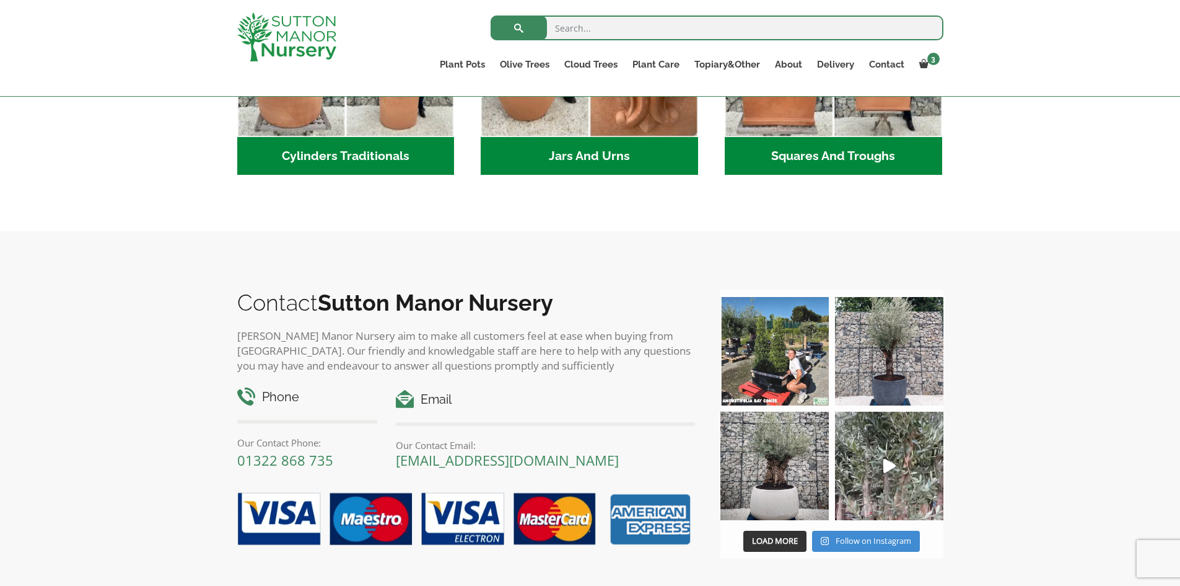
scroll to position [718, 0]
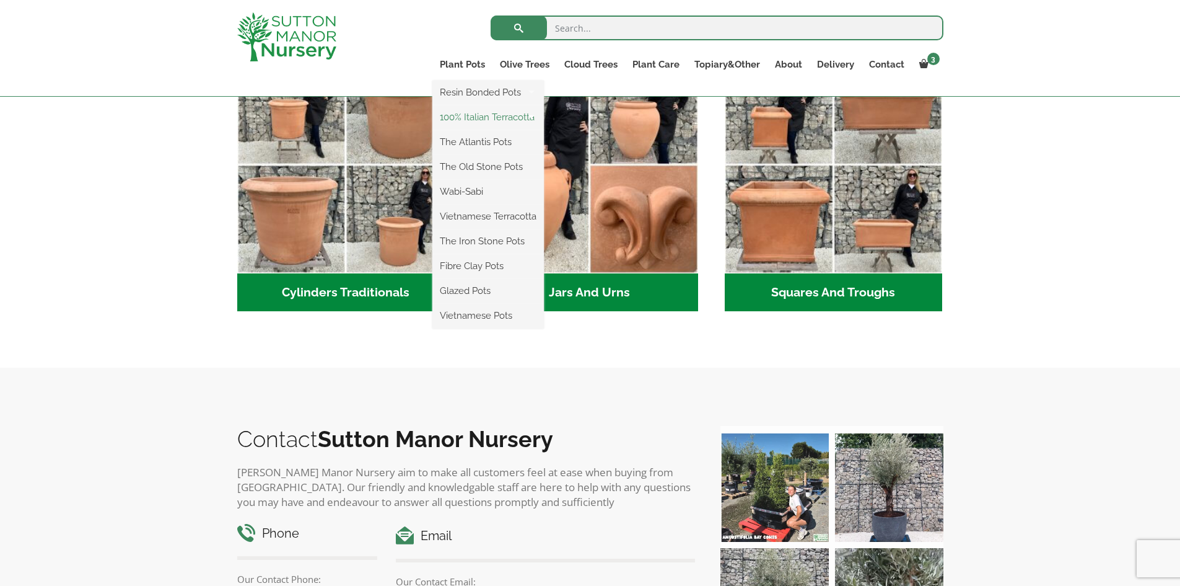
click at [478, 118] on link "100% Italian Terracotta" at bounding box center [489, 117] width 112 height 19
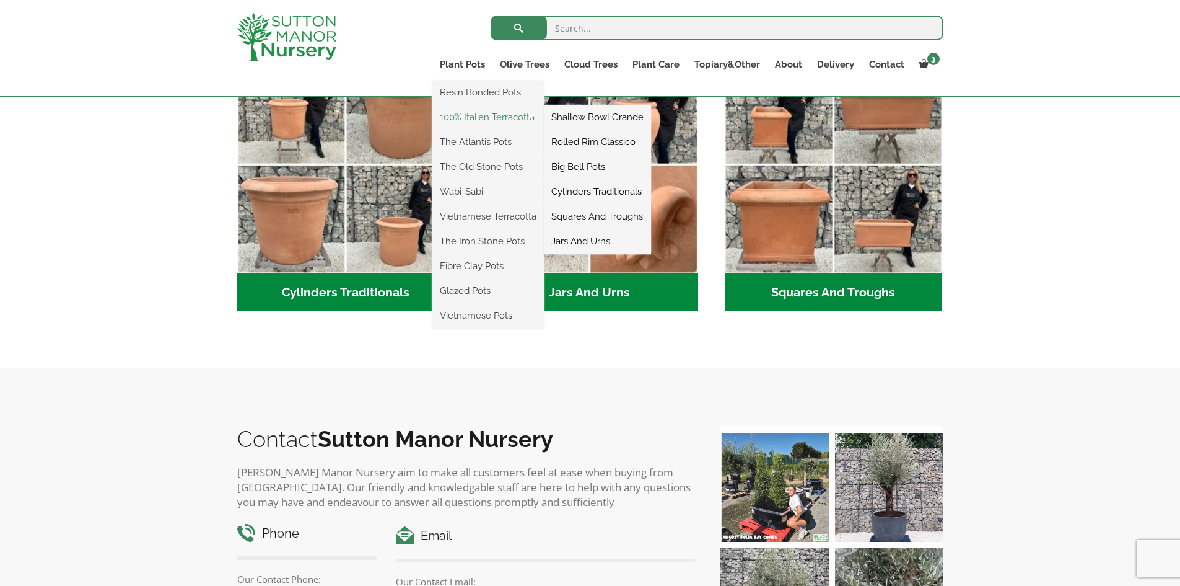
click at [517, 116] on link "100% Italian Terracotta" at bounding box center [489, 117] width 112 height 19
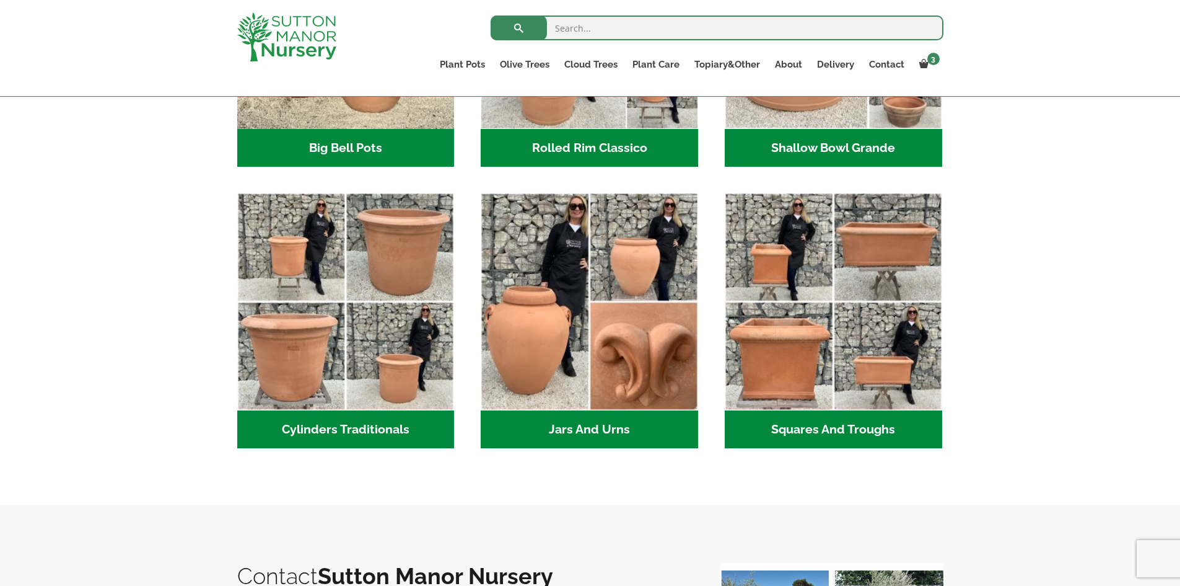
scroll to position [310, 0]
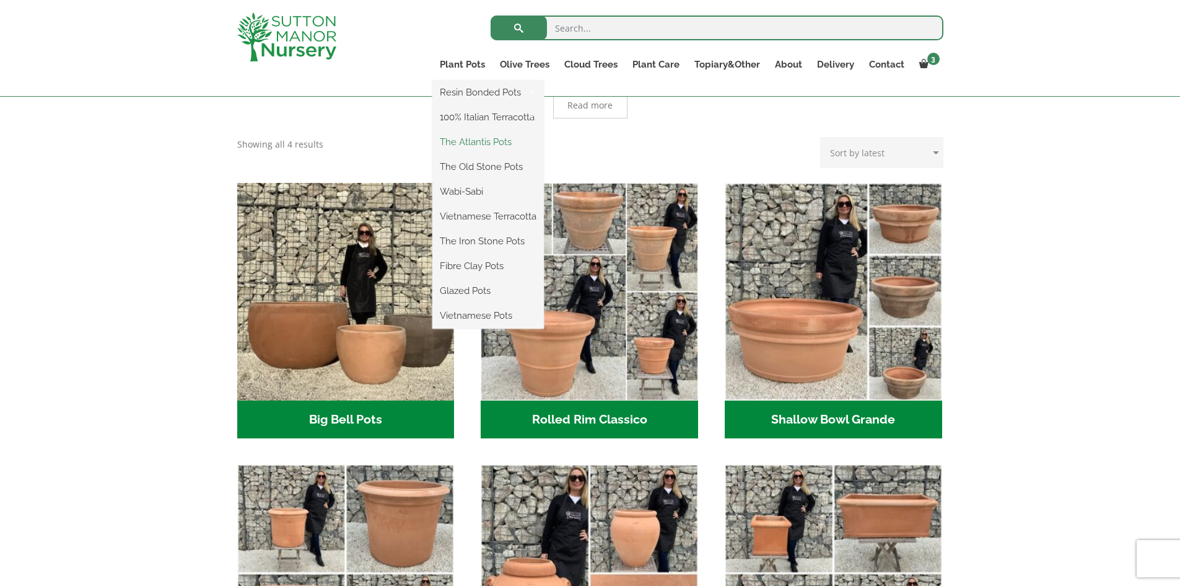
click at [469, 142] on link "The Atlantis Pots" at bounding box center [489, 142] width 112 height 19
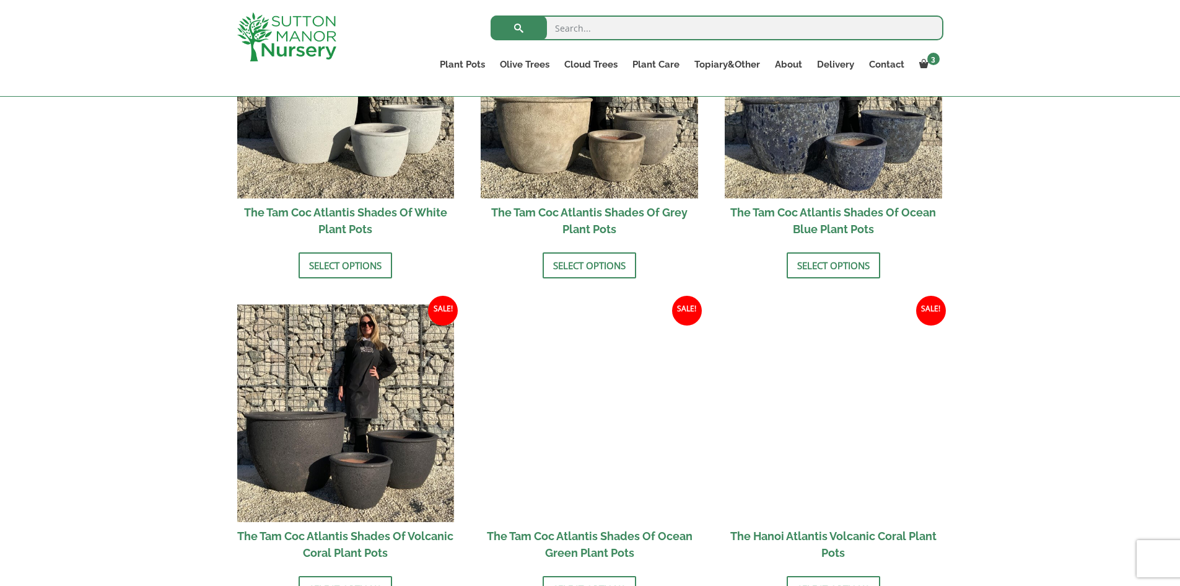
scroll to position [744, 0]
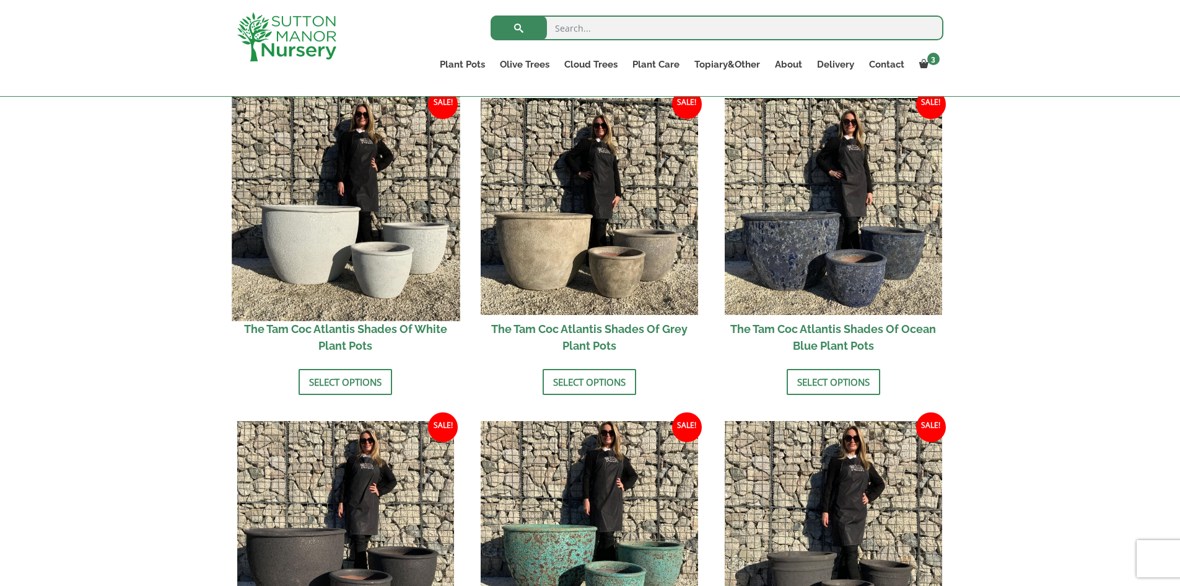
click at [369, 273] on img at bounding box center [346, 206] width 228 height 228
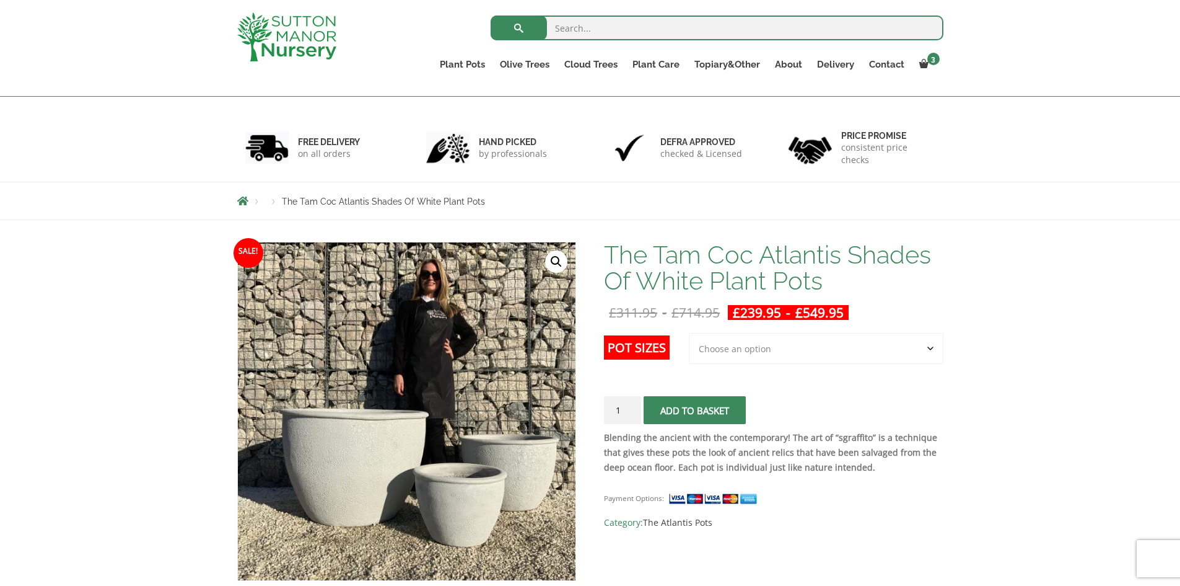
scroll to position [248, 0]
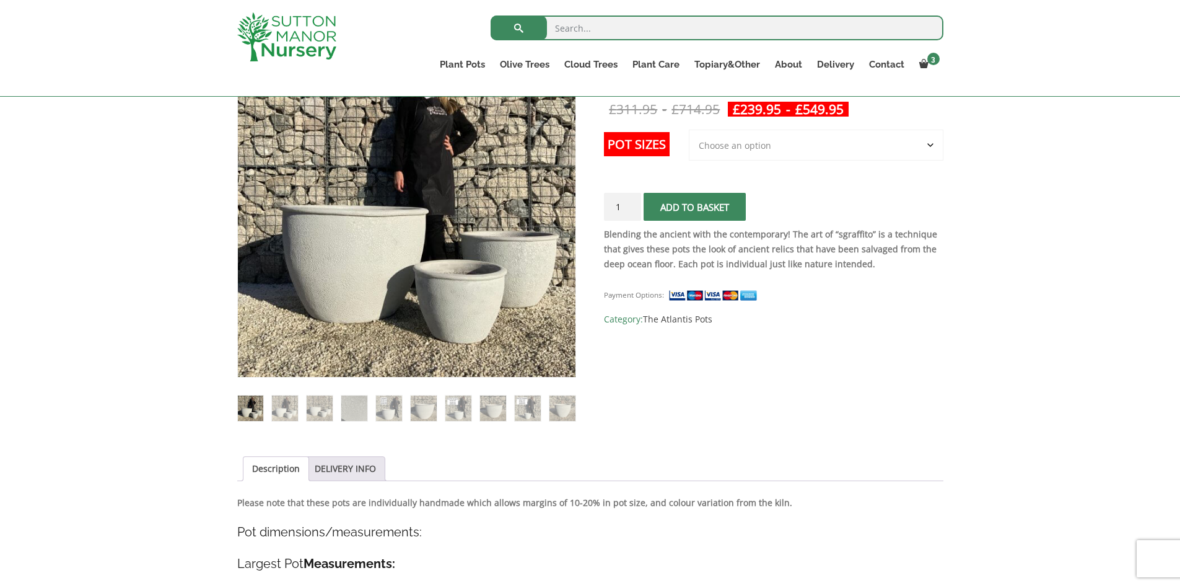
click at [791, 149] on select "Choose an option 3rd to Largest Pot In The Picture 2nd to Largest Pot In The Pi…" at bounding box center [816, 145] width 255 height 31
click at [877, 281] on div "Payment Options: SKU: N/A Category: The Atlantis Pots" at bounding box center [773, 302] width 339 height 49
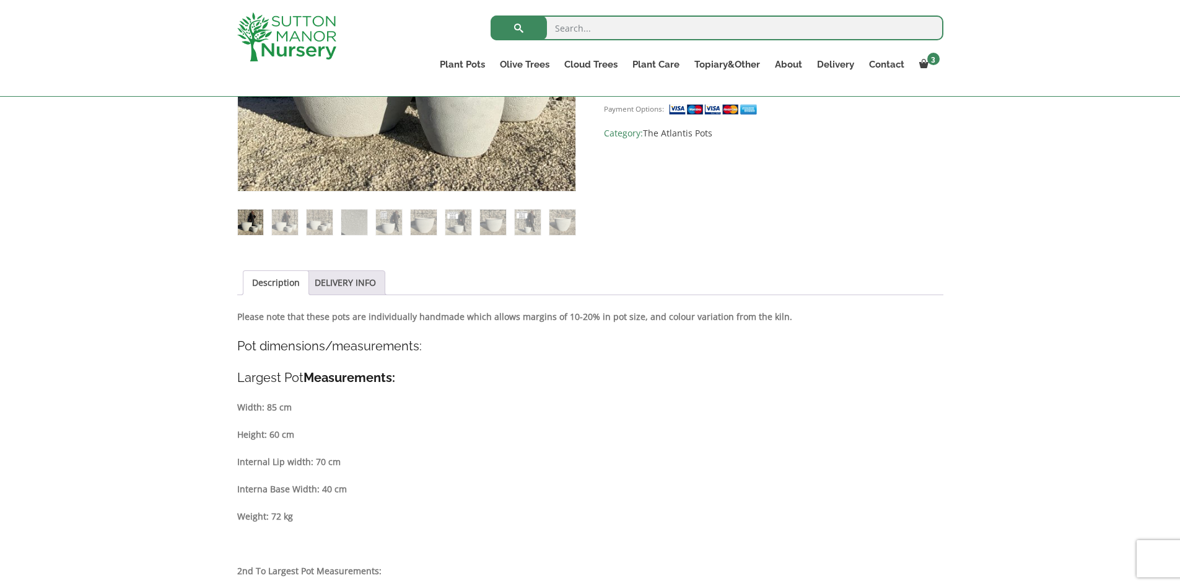
scroll to position [124, 0]
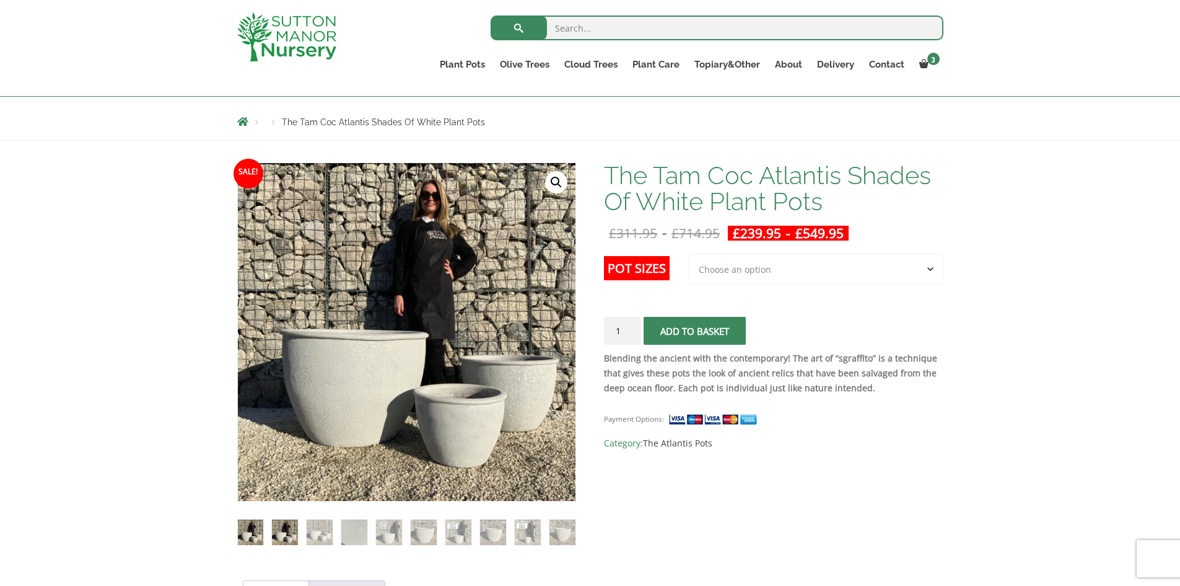
click at [289, 530] on img at bounding box center [284, 531] width 25 height 25
click at [305, 537] on ol at bounding box center [406, 522] width 339 height 44
click at [348, 536] on img at bounding box center [353, 530] width 25 height 25
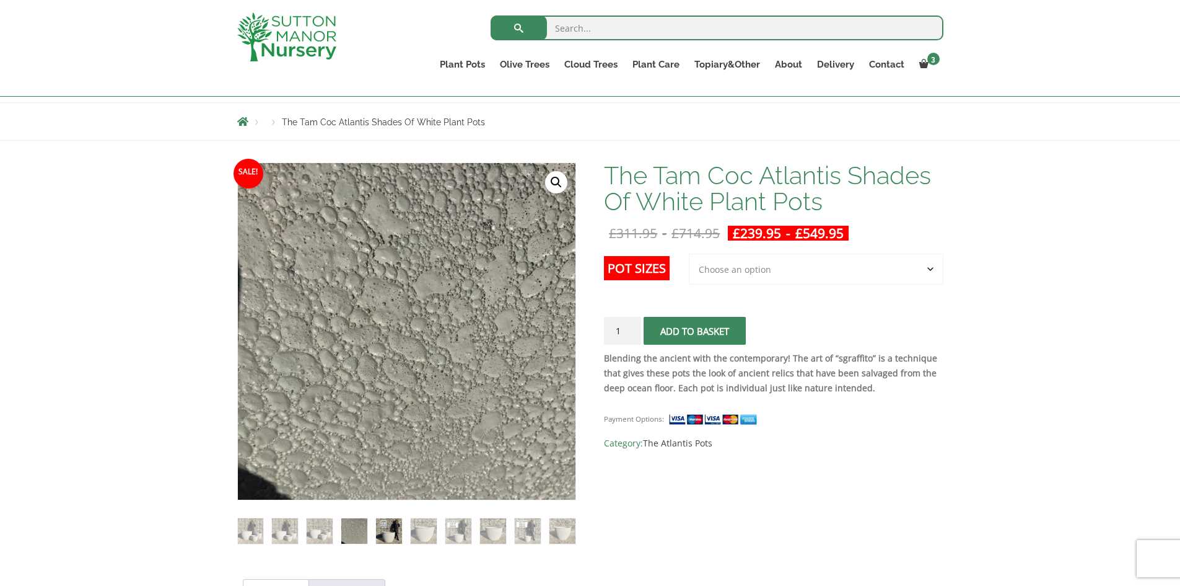
click at [377, 542] on img at bounding box center [388, 530] width 25 height 25
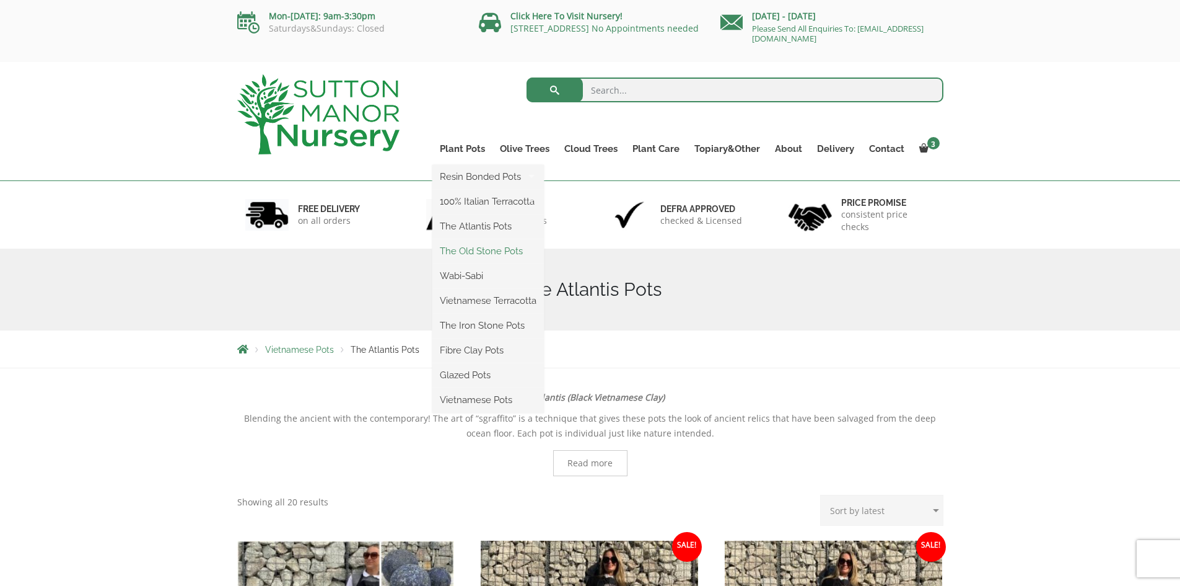
click at [484, 256] on link "The Old Stone Pots" at bounding box center [489, 251] width 112 height 19
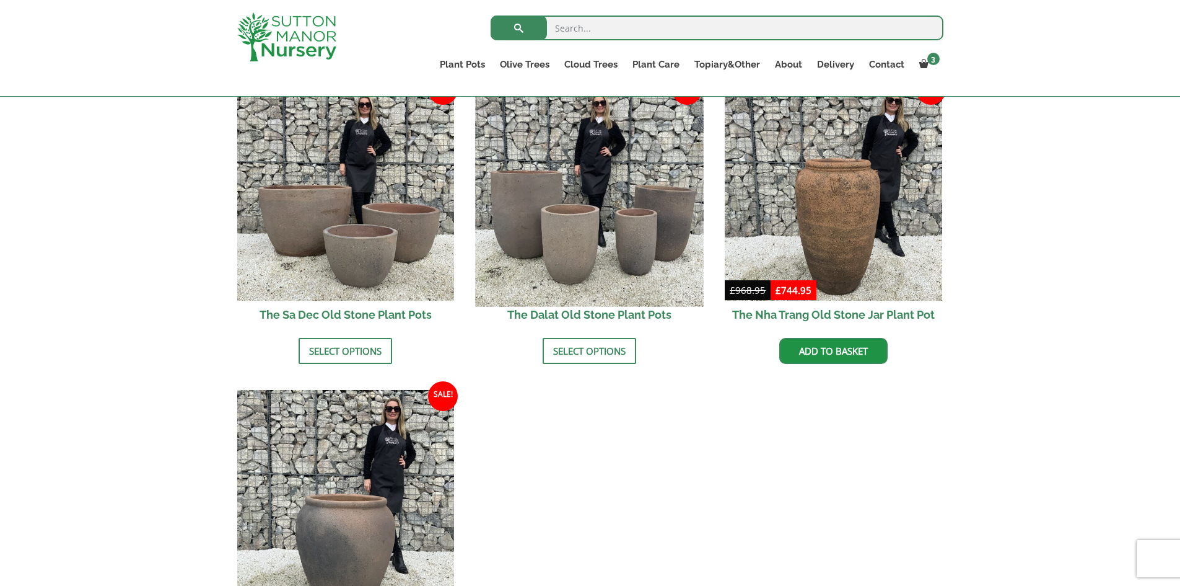
scroll to position [868, 0]
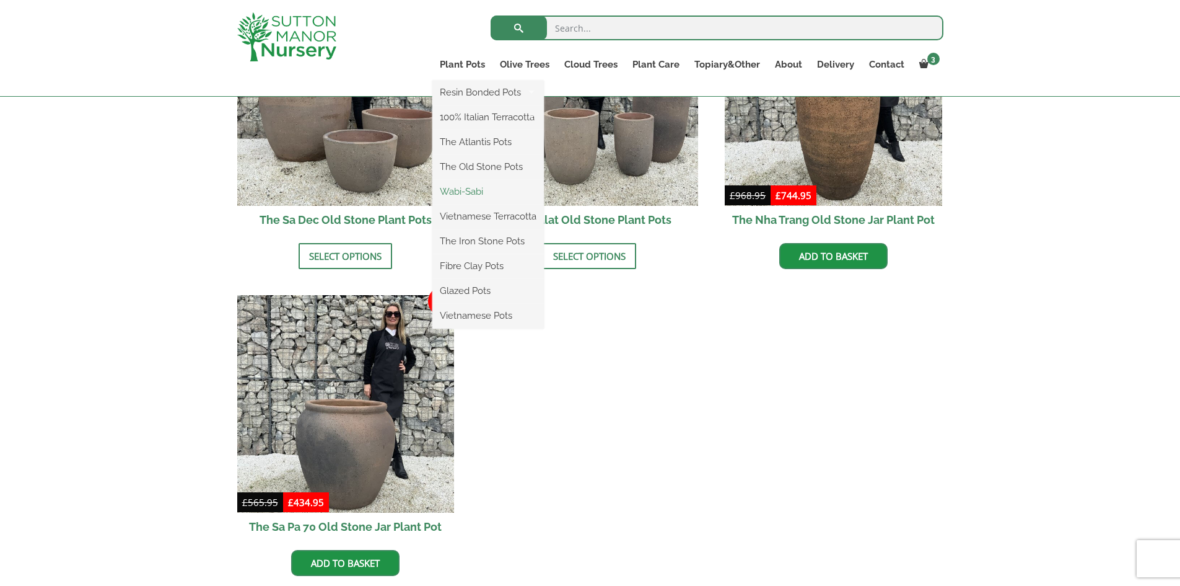
click at [468, 191] on link "Wabi-Sabi" at bounding box center [489, 191] width 112 height 19
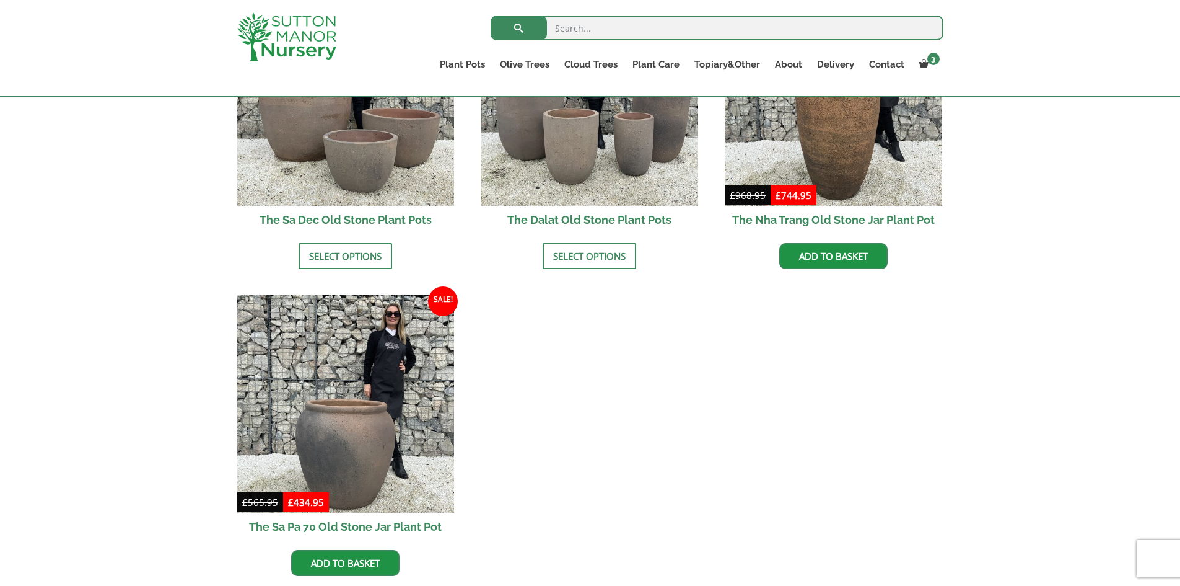
scroll to position [907, 0]
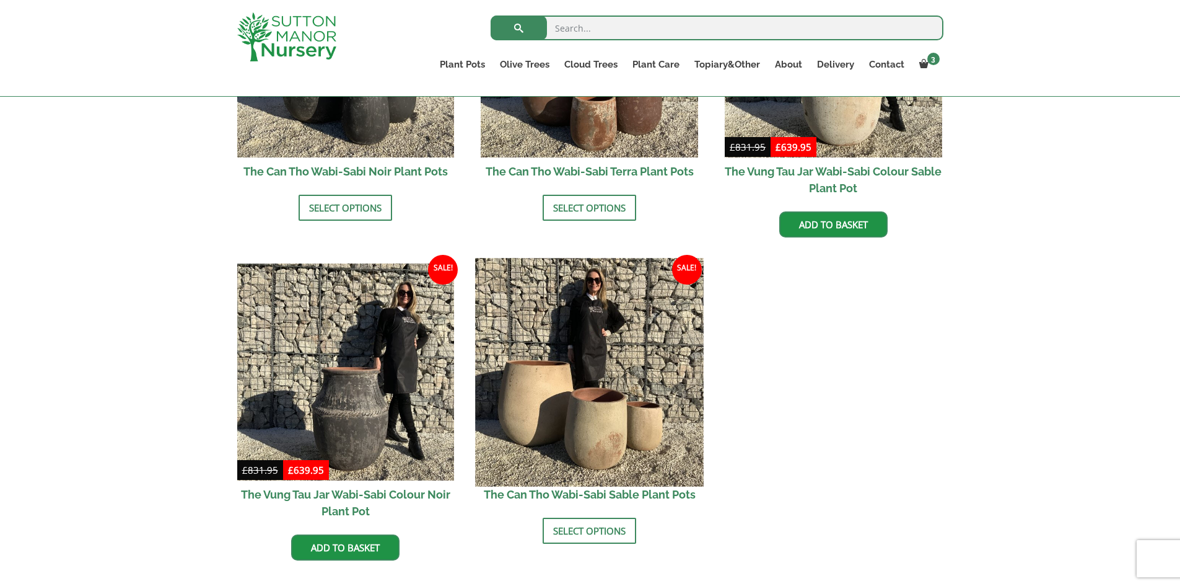
scroll to position [1465, 0]
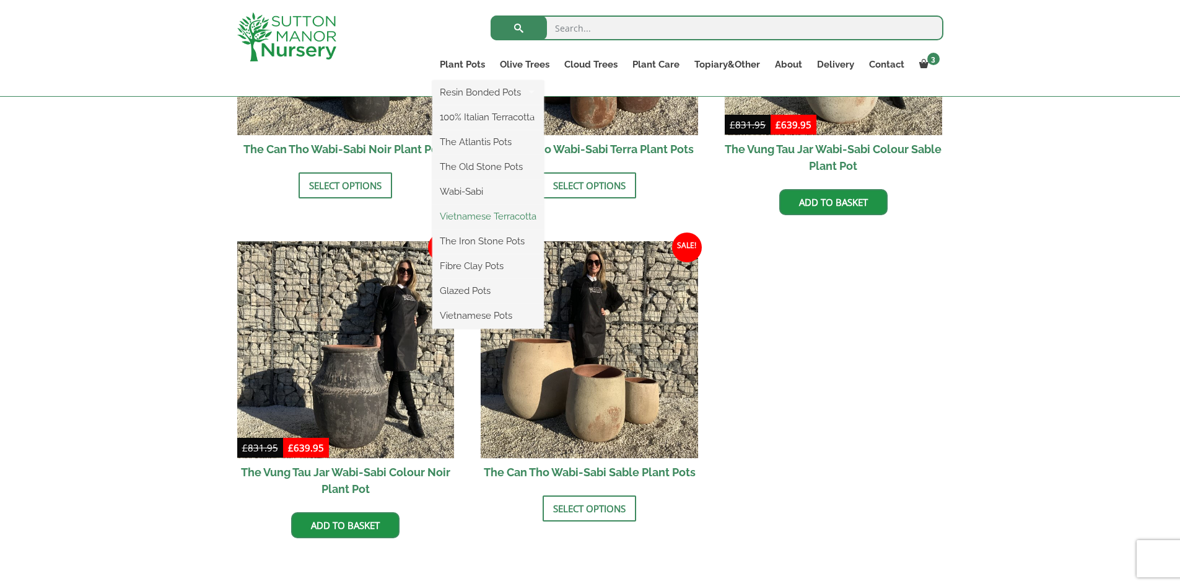
click at [465, 222] on link "Vietnamese Terracotta" at bounding box center [489, 216] width 112 height 19
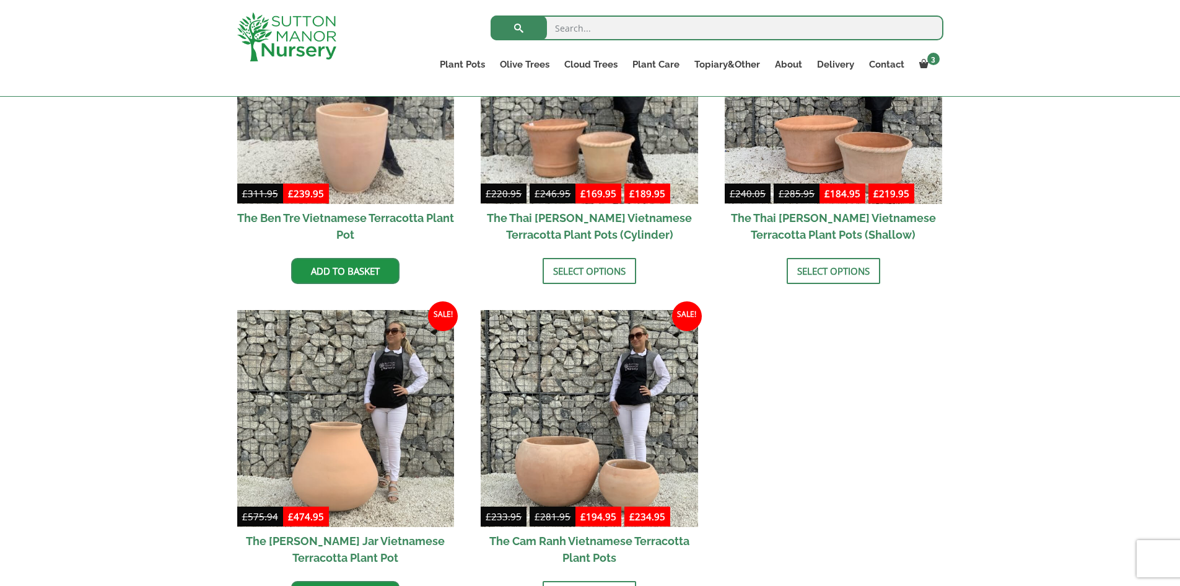
scroll to position [620, 0]
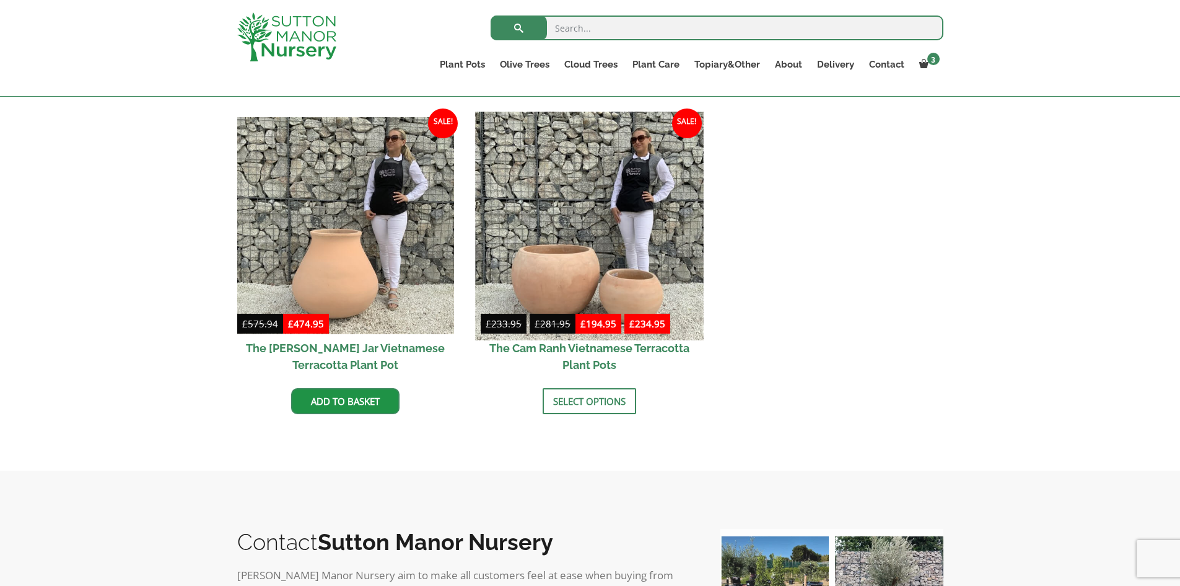
click at [581, 232] on img at bounding box center [590, 226] width 228 height 228
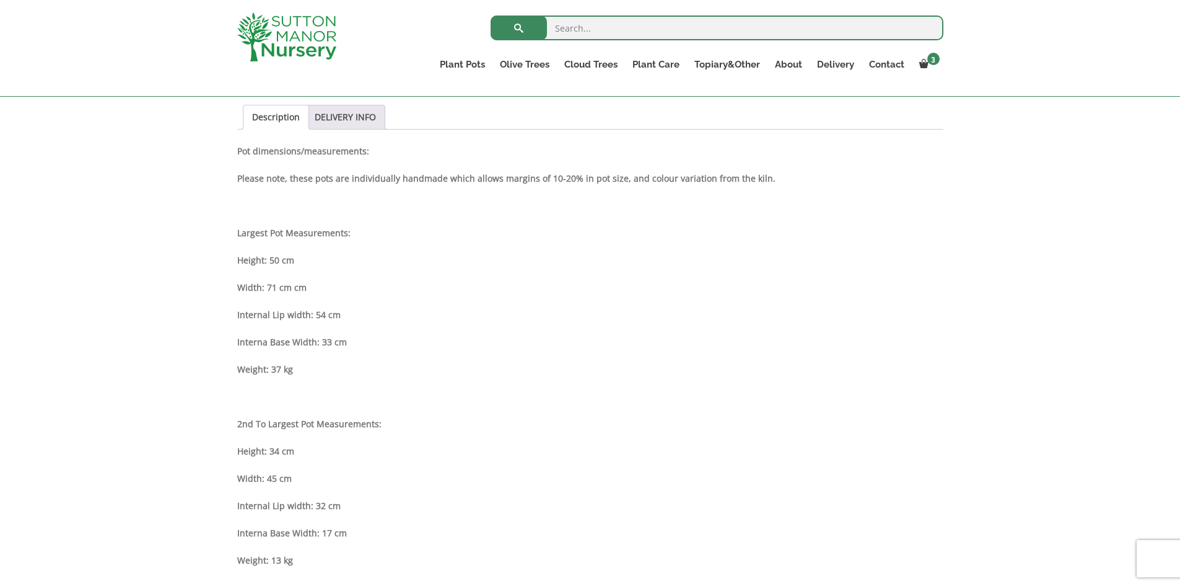
scroll to position [620, 0]
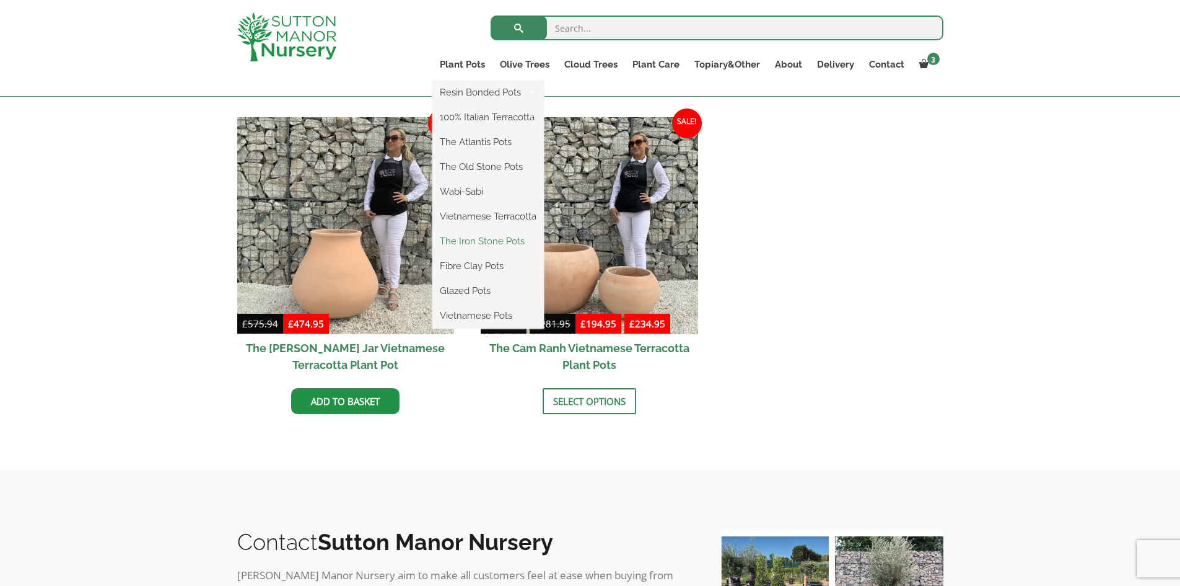
click at [477, 246] on link "The Iron Stone Pots" at bounding box center [489, 241] width 112 height 19
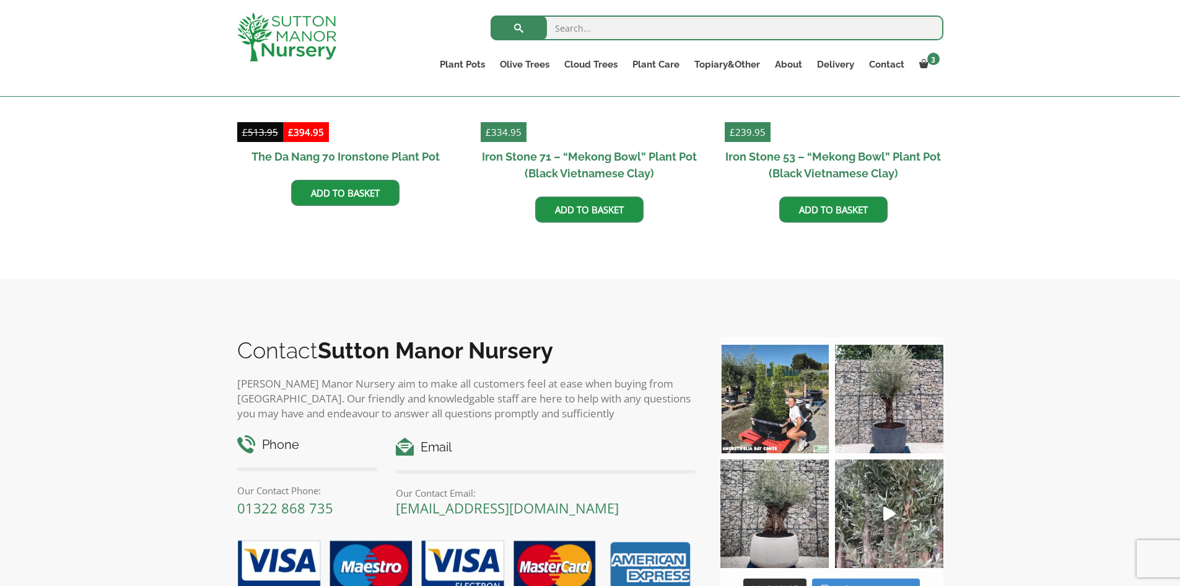
scroll to position [991, 0]
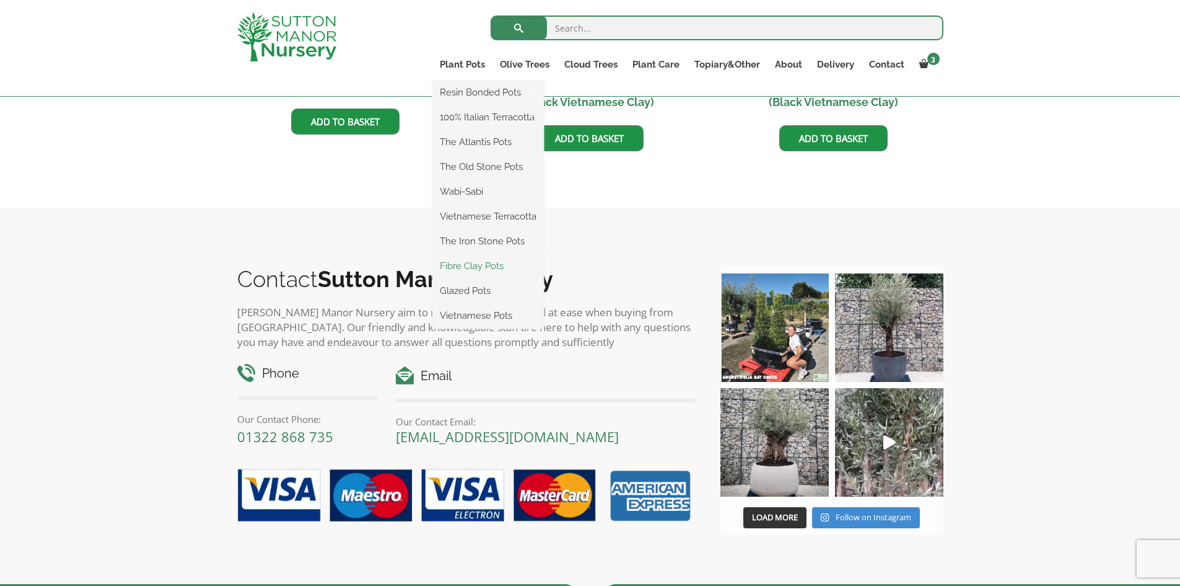
click at [482, 265] on link "Fibre Clay Pots" at bounding box center [489, 266] width 112 height 19
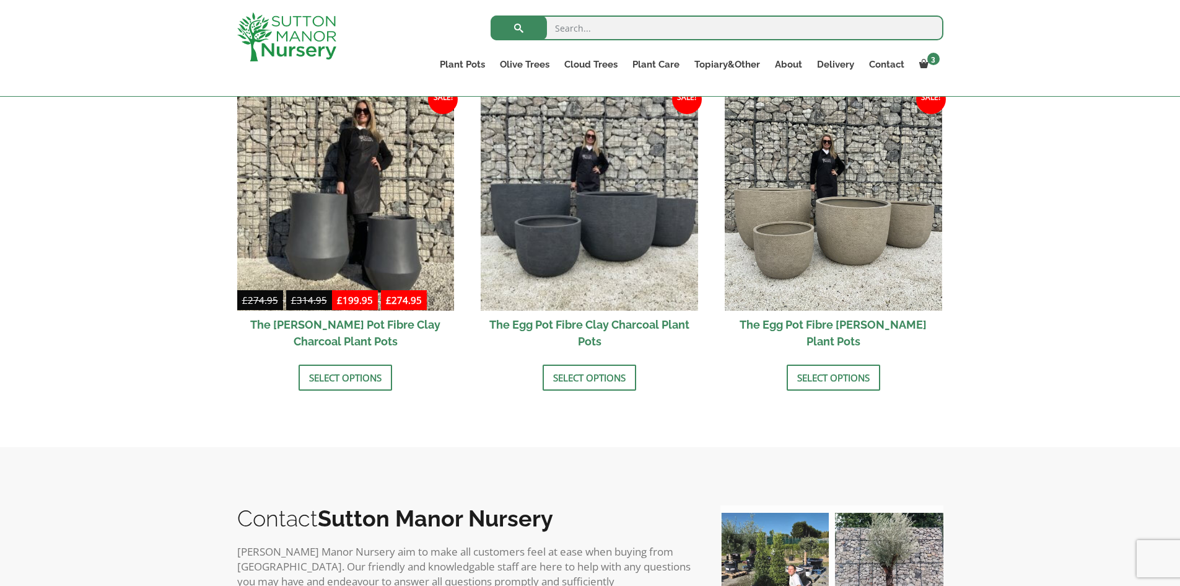
scroll to position [558, 0]
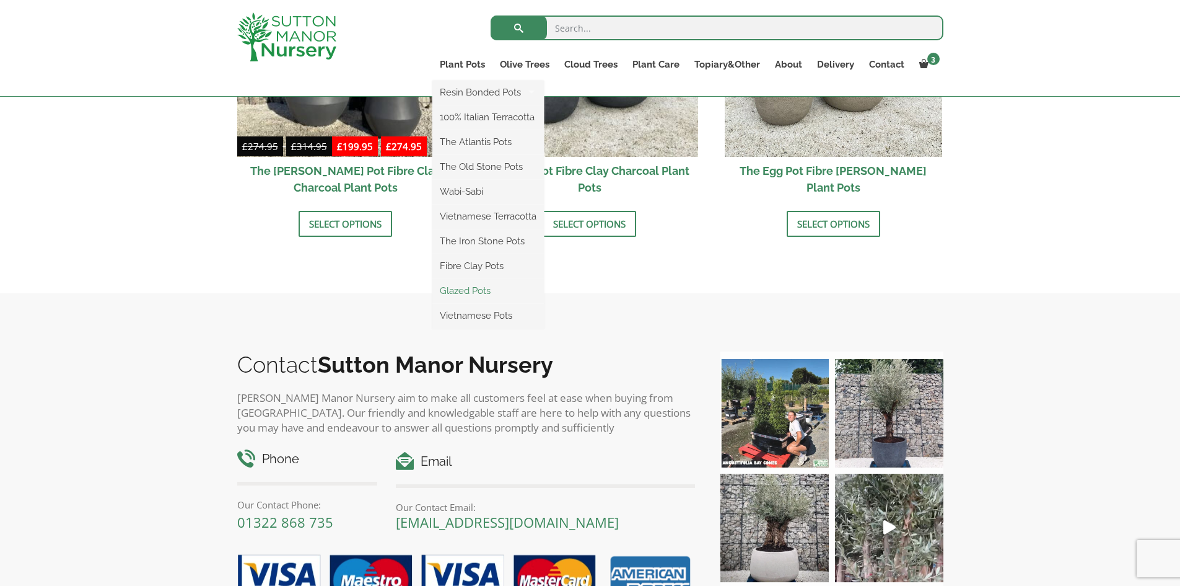
click at [462, 292] on link "Glazed Pots" at bounding box center [489, 290] width 112 height 19
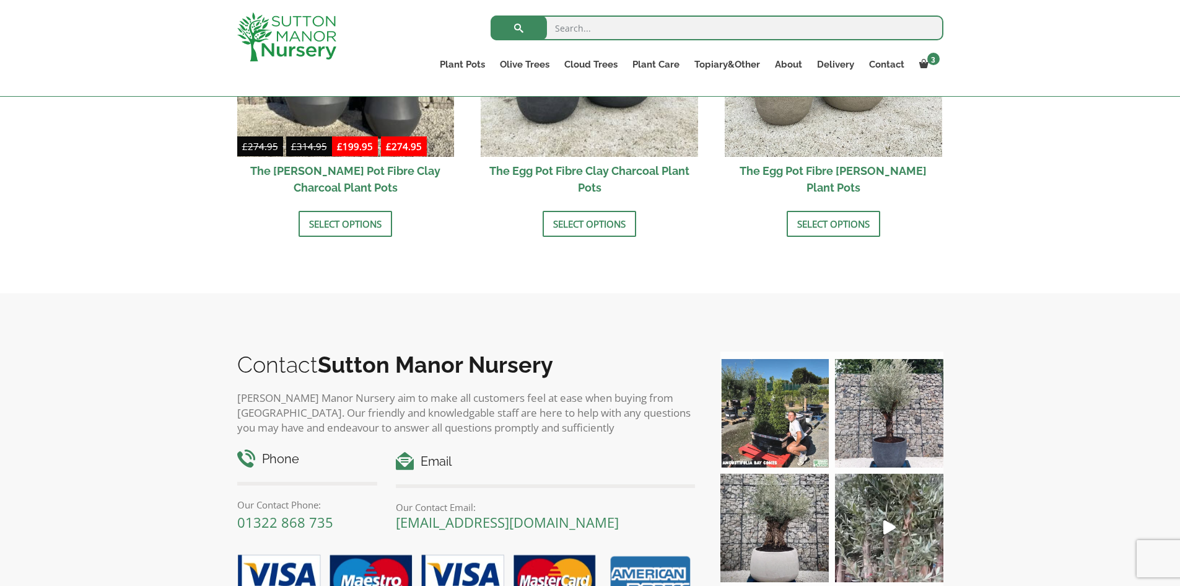
scroll to position [566, 0]
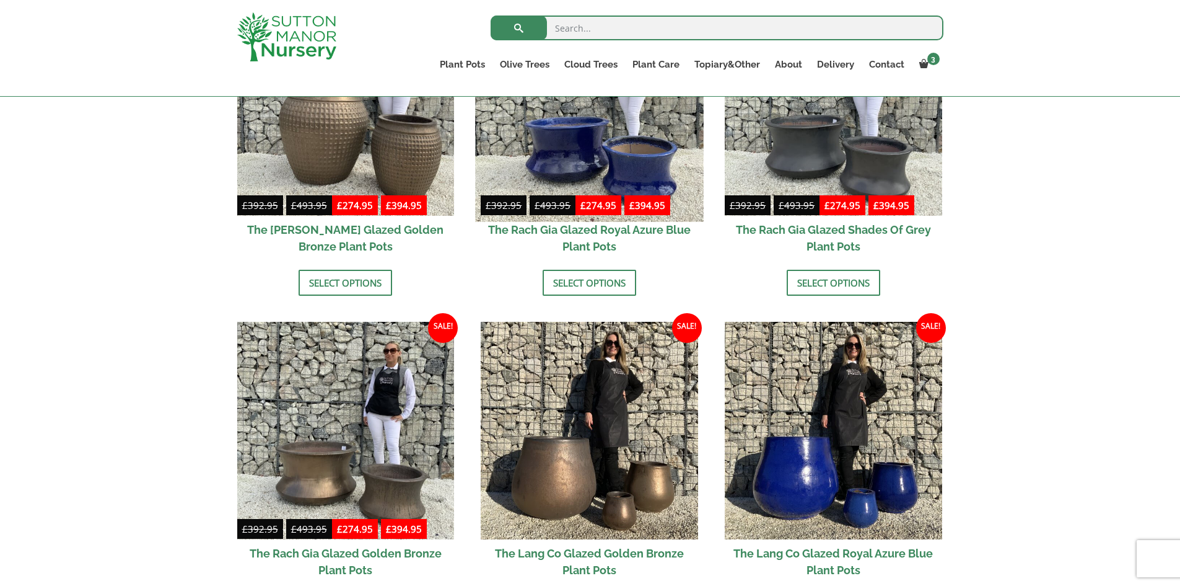
scroll to position [929, 0]
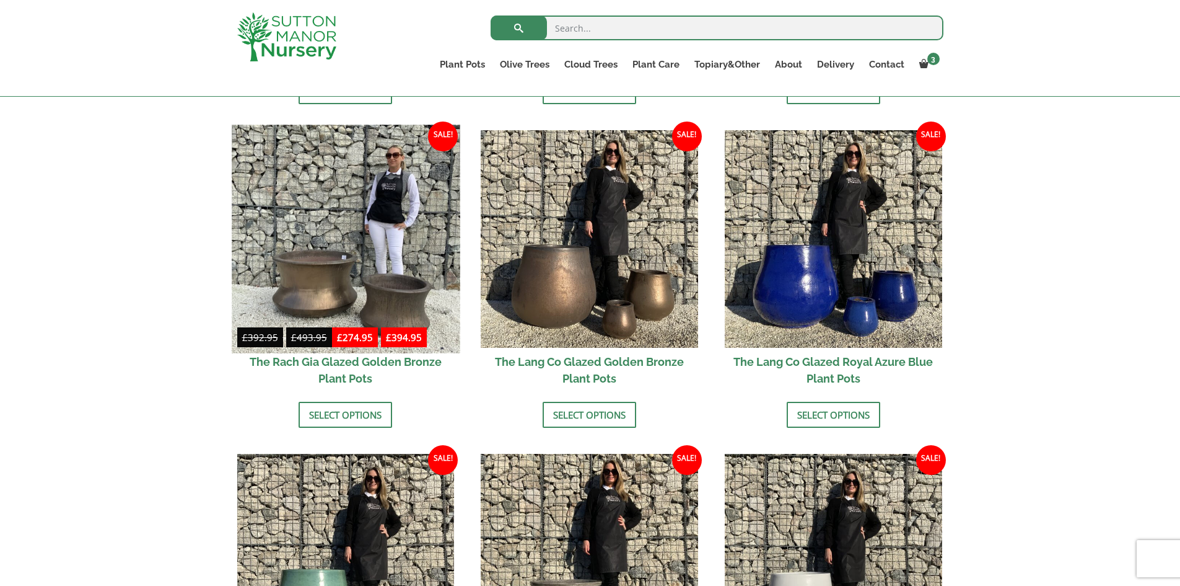
click at [355, 237] on img at bounding box center [346, 239] width 228 height 228
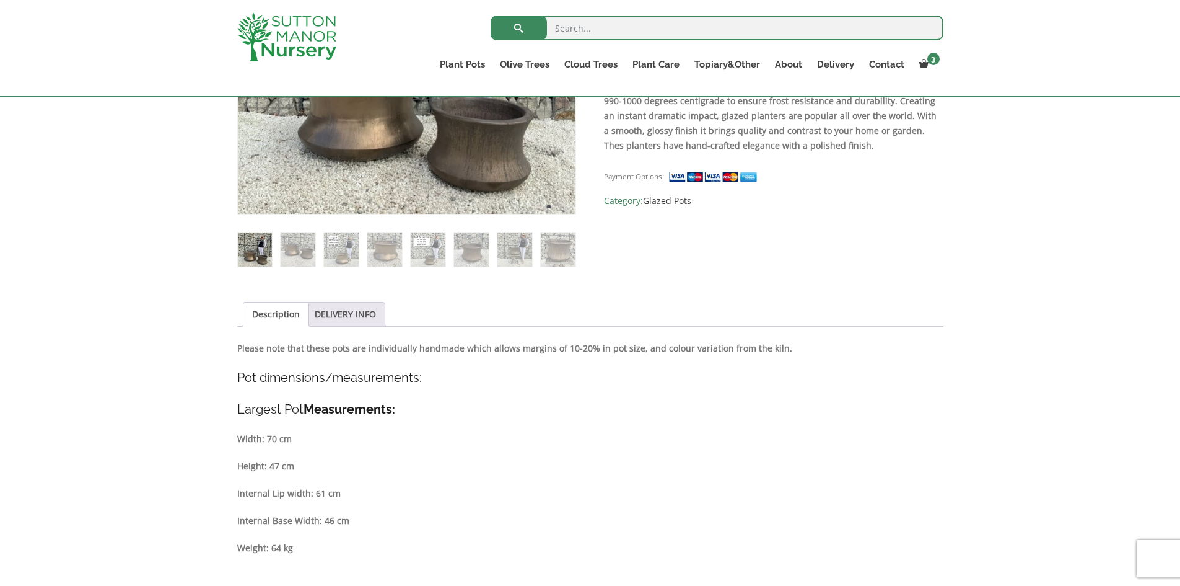
scroll to position [186, 0]
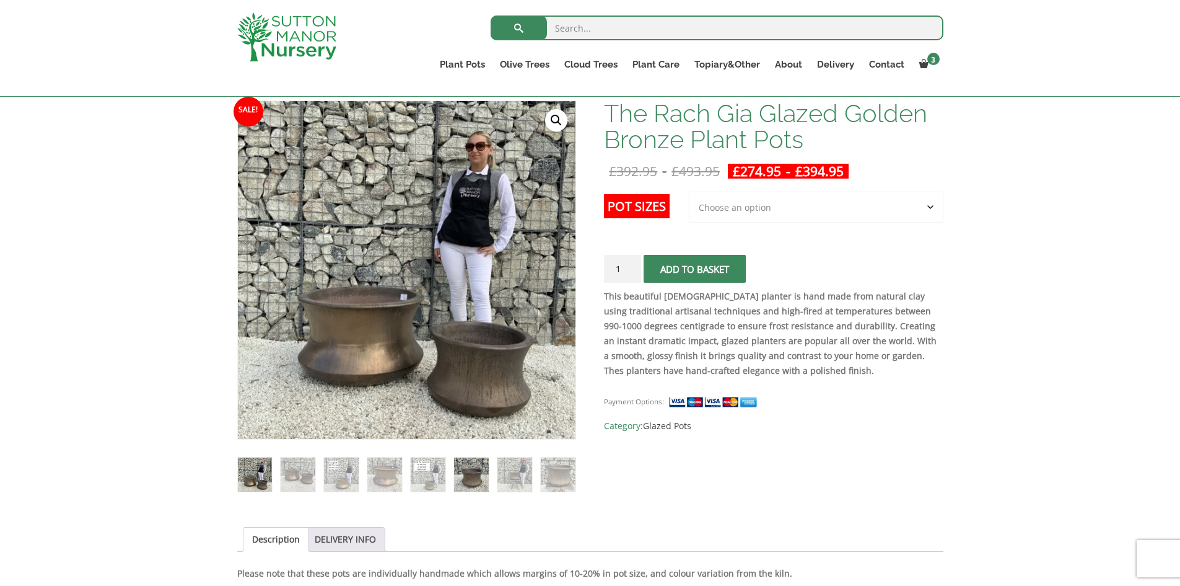
click at [463, 478] on img at bounding box center [471, 474] width 34 height 34
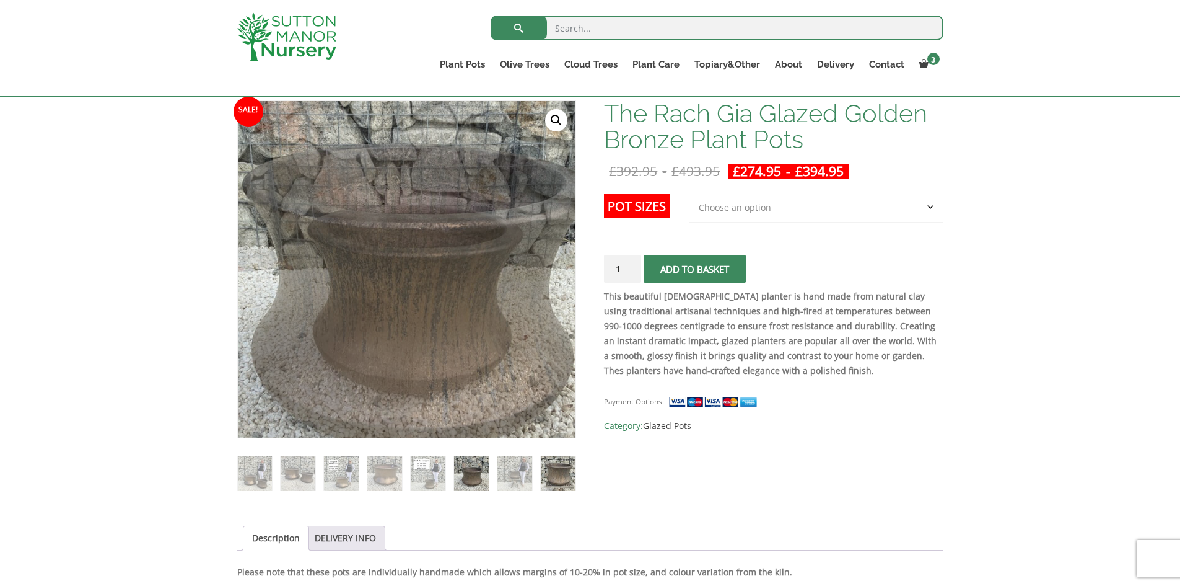
drag, startPoint x: 412, startPoint y: 302, endPoint x: 558, endPoint y: 483, distance: 232.3
click at [558, 483] on img at bounding box center [558, 473] width 34 height 34
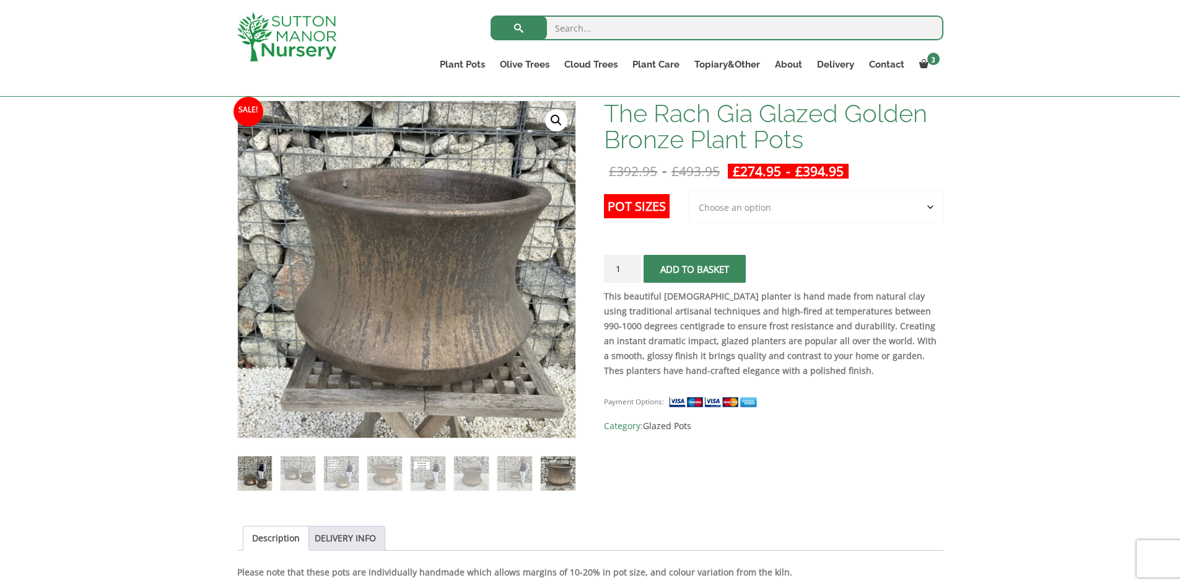
click at [256, 483] on img at bounding box center [255, 473] width 34 height 34
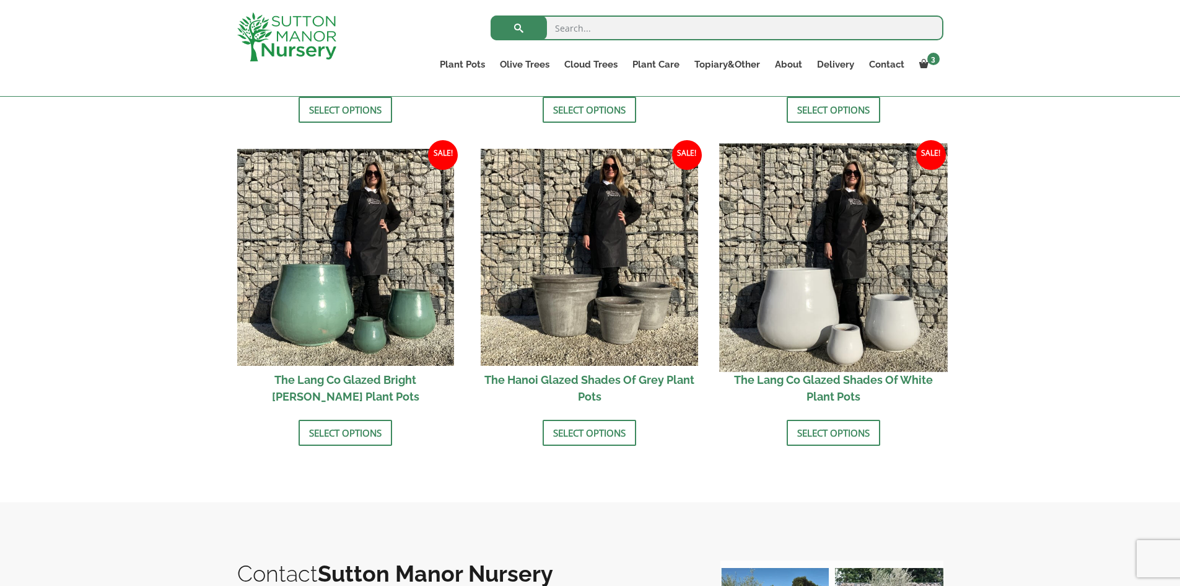
scroll to position [1301, 0]
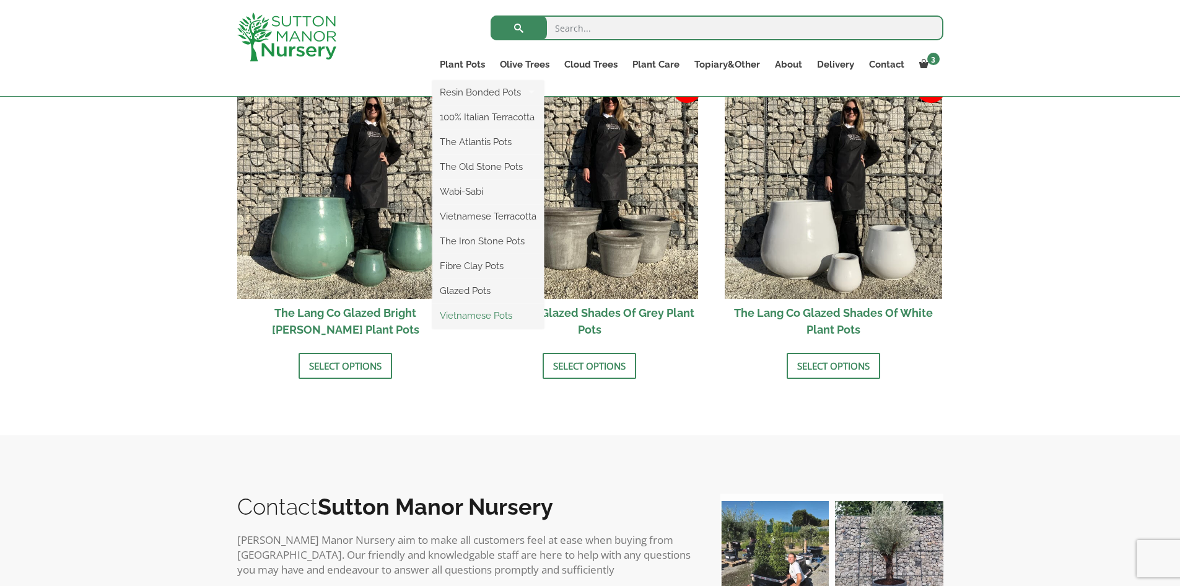
click at [490, 317] on link "Vietnamese Pots" at bounding box center [489, 315] width 112 height 19
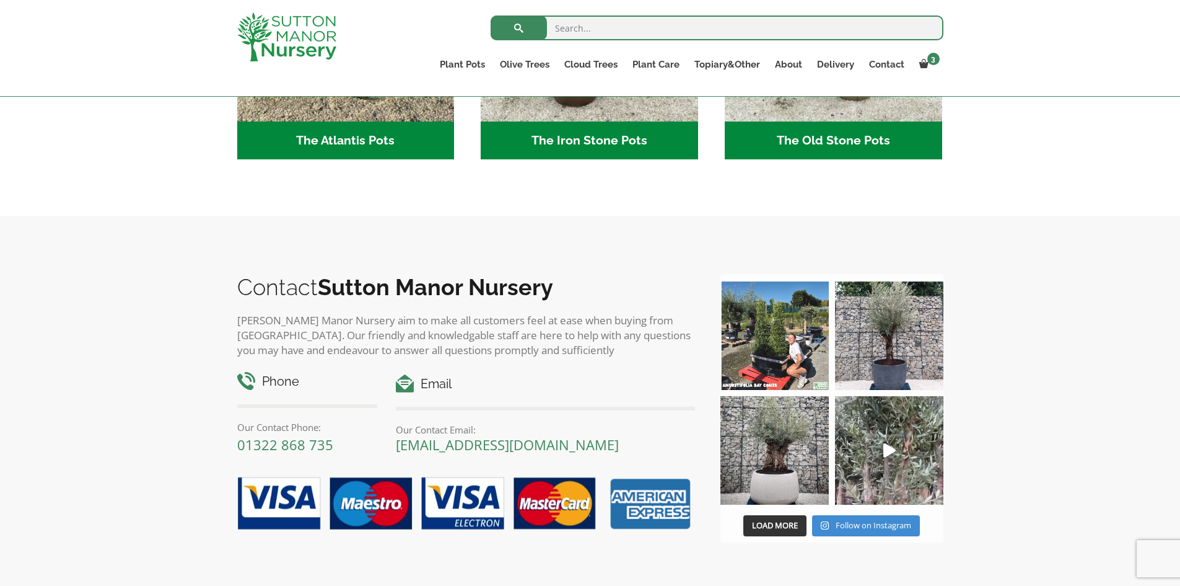
scroll to position [868, 0]
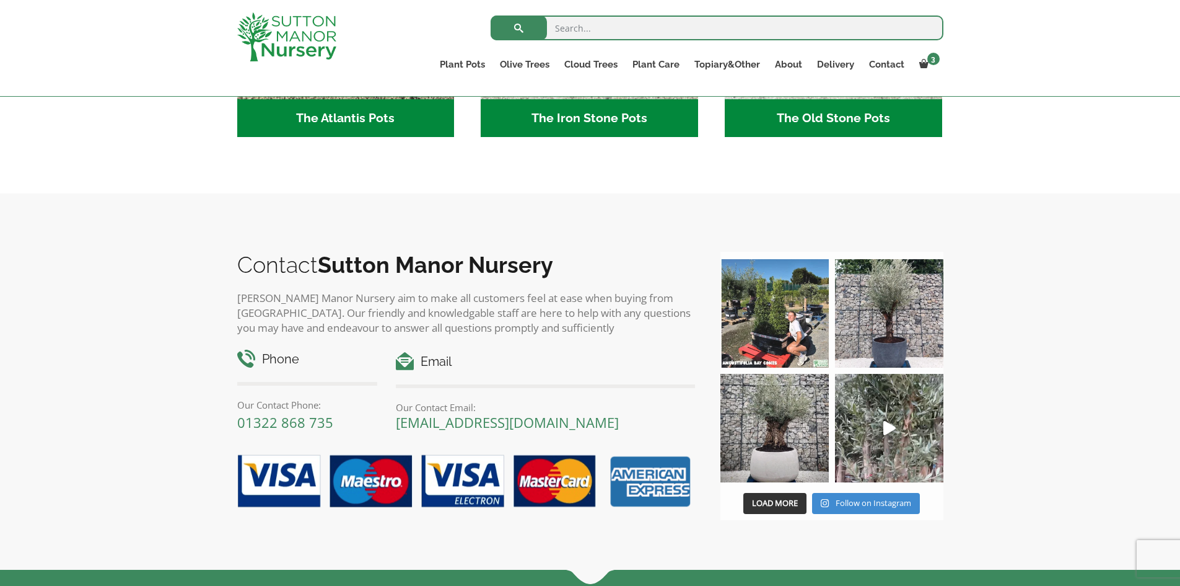
drag, startPoint x: 1058, startPoint y: 382, endPoint x: 1071, endPoint y: 458, distance: 76.7
click at [1125, 477] on div "Contact Sutton Manor Nursery Sutton Manor Nursery aim to make all customers fee…" at bounding box center [590, 381] width 1180 height 376
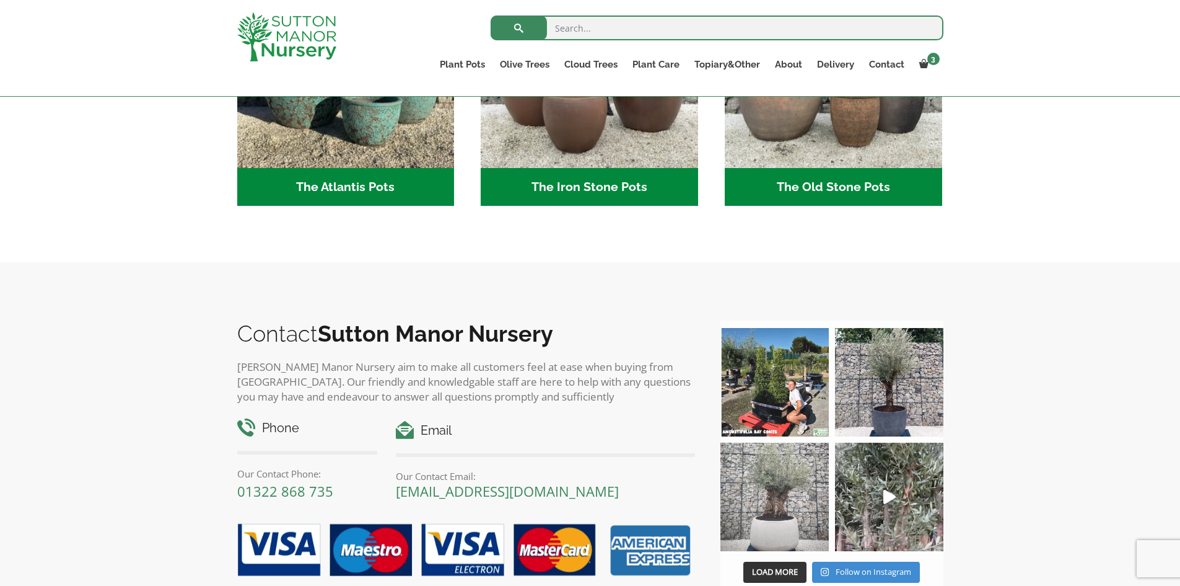
scroll to position [434, 0]
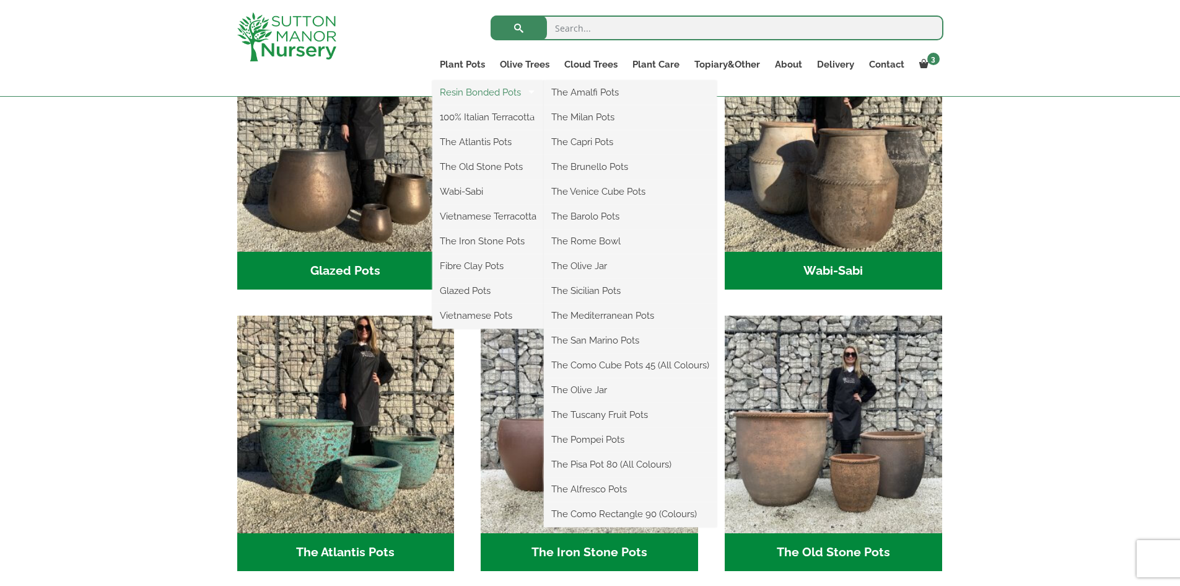
click at [467, 97] on link "Resin Bonded Pots" at bounding box center [489, 92] width 112 height 19
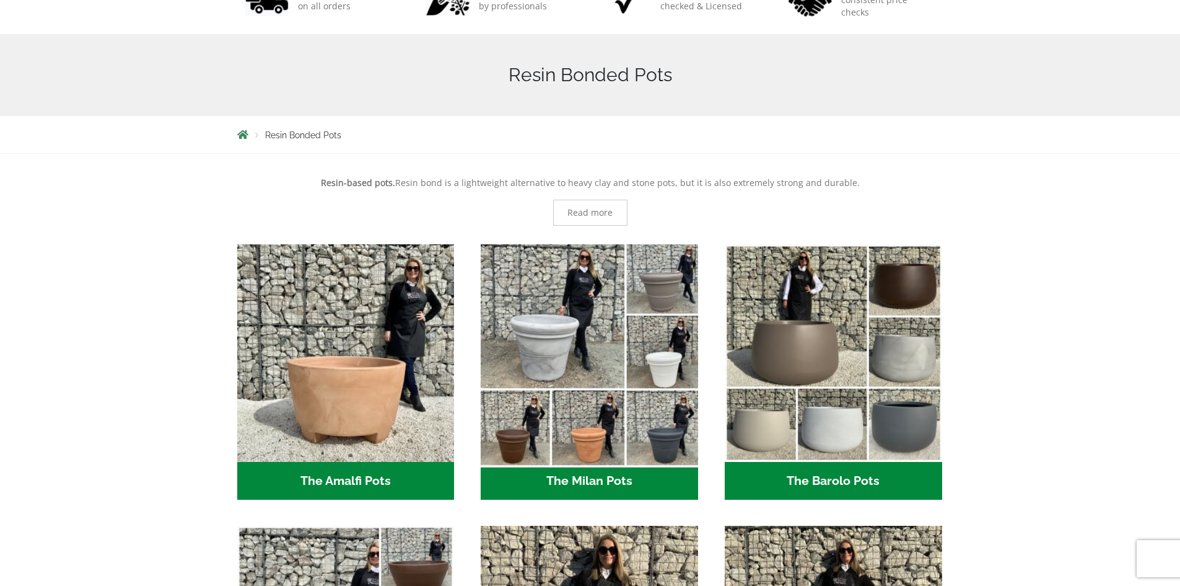
scroll to position [310, 0]
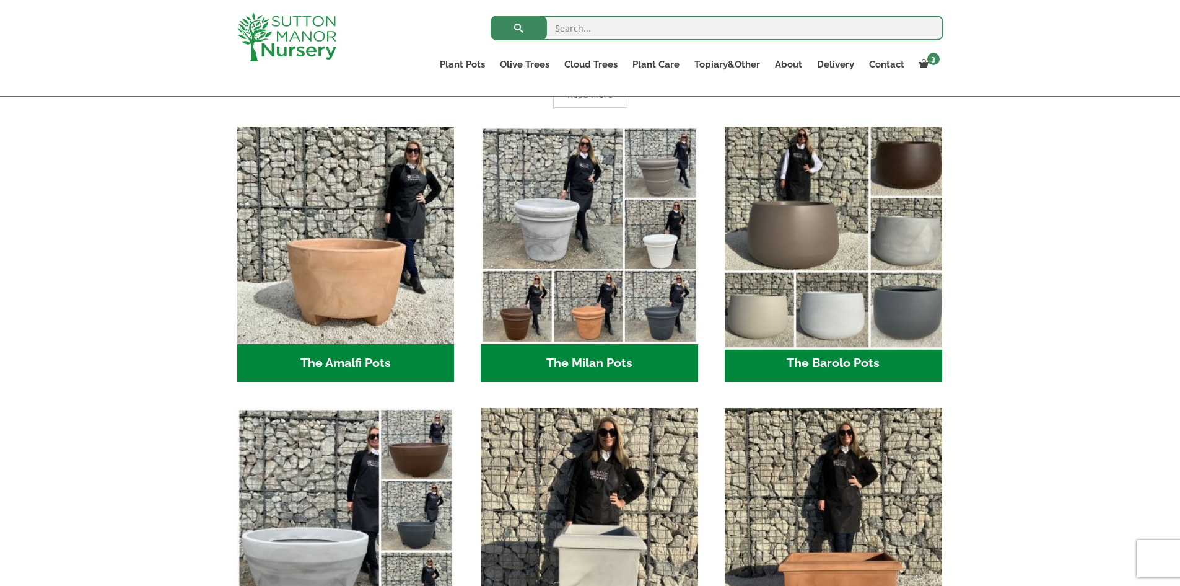
click at [814, 206] on img "Visit product category The Barolo Pots" at bounding box center [833, 235] width 228 height 228
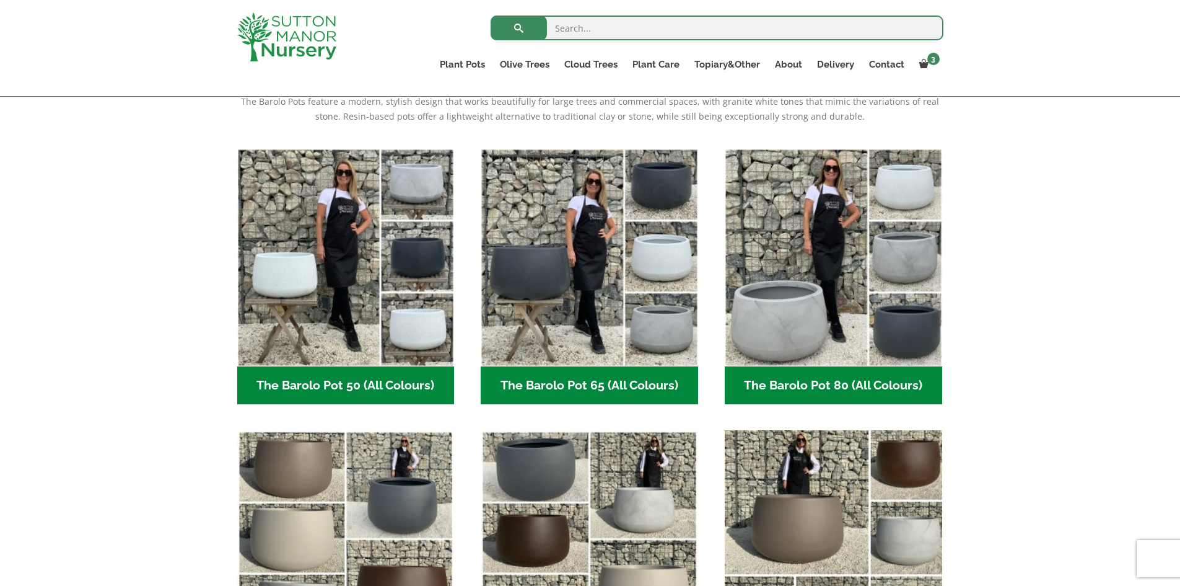
scroll to position [372, 0]
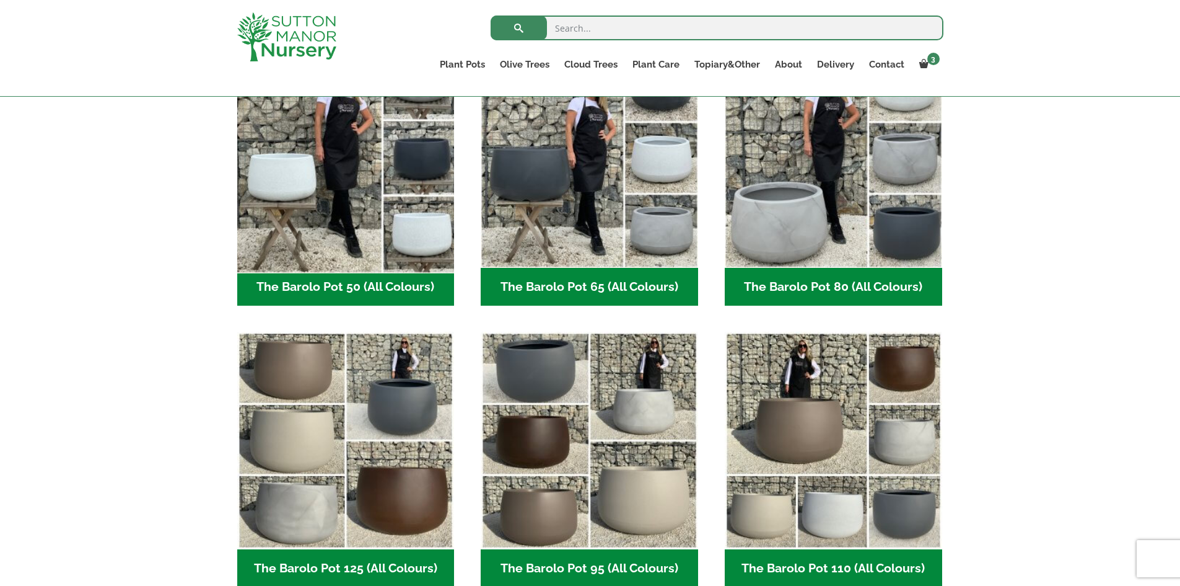
click at [341, 214] on img "Visit product category The Barolo Pot 50 (All Colours)" at bounding box center [346, 159] width 228 height 228
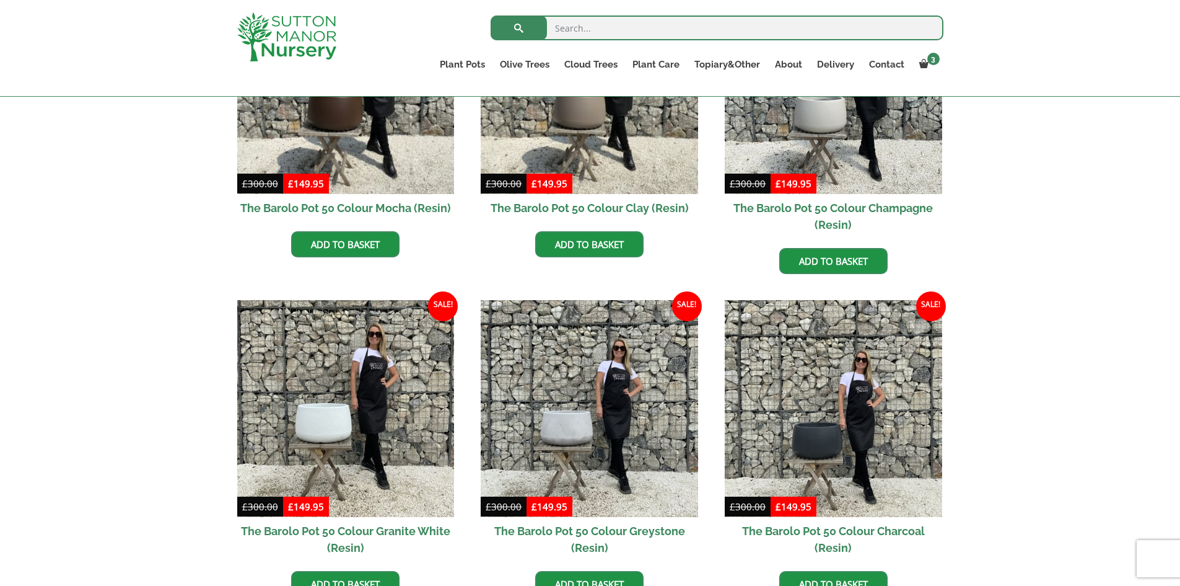
scroll to position [248, 0]
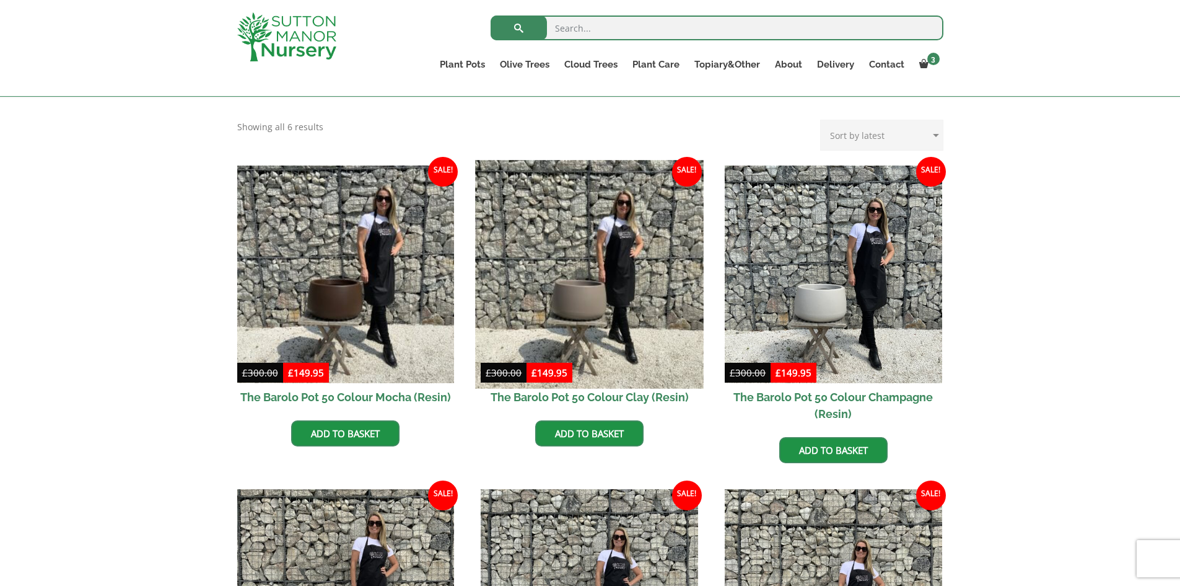
click at [610, 260] on img at bounding box center [590, 274] width 228 height 228
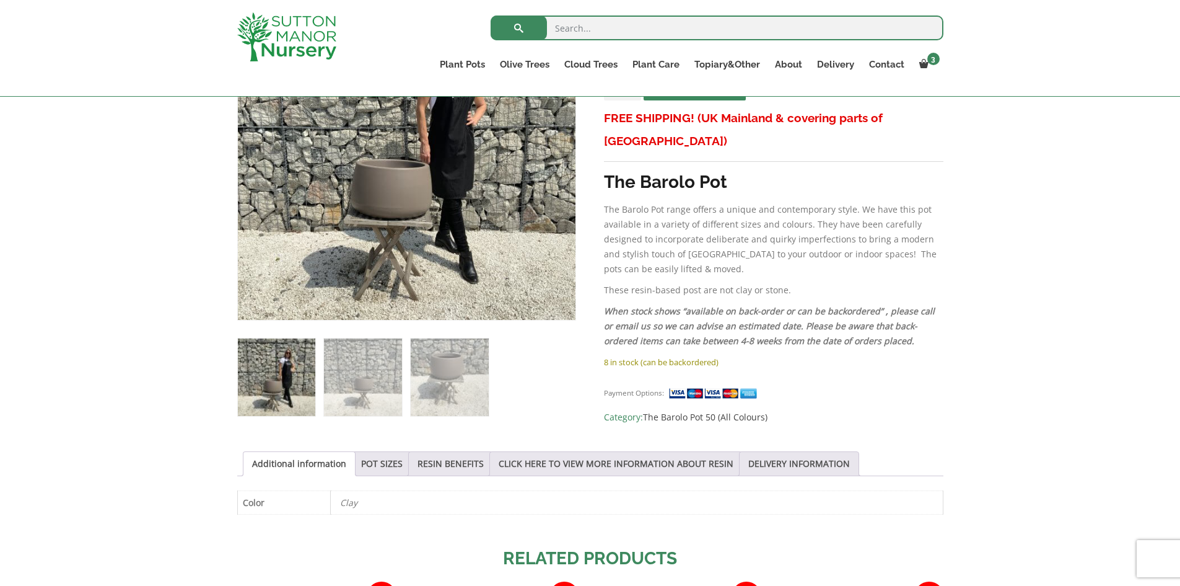
scroll to position [310, 0]
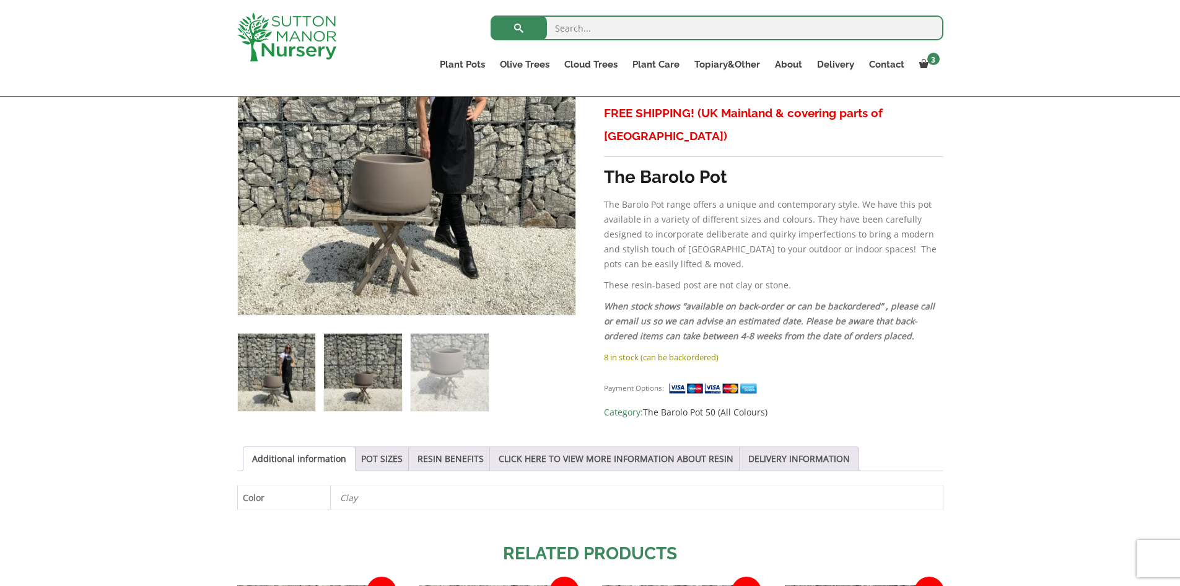
click at [352, 359] on img at bounding box center [362, 371] width 77 height 77
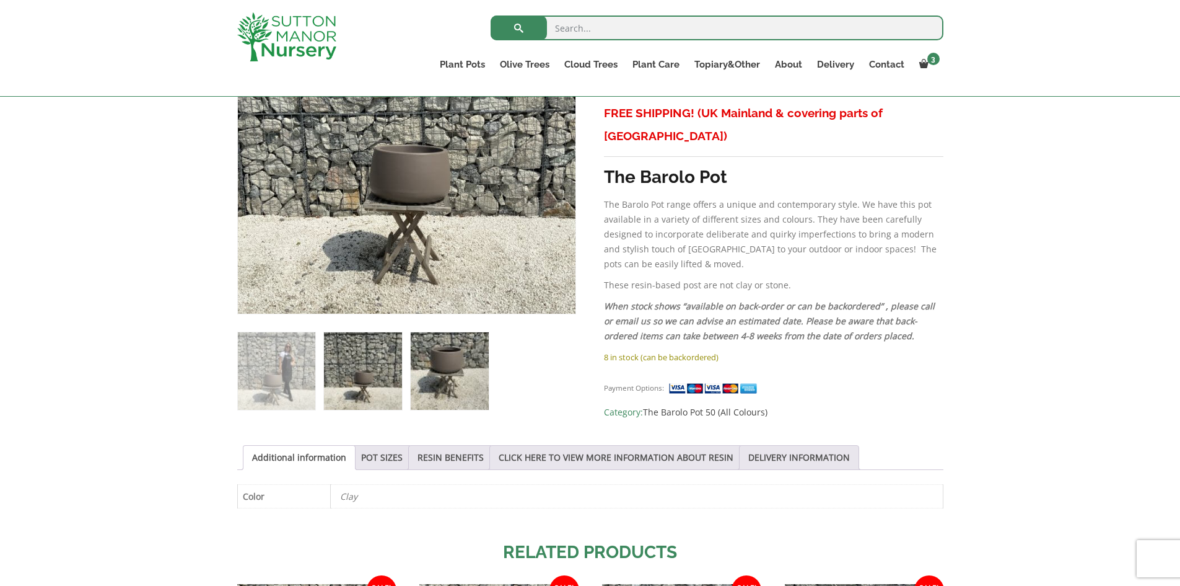
click at [432, 370] on img at bounding box center [449, 370] width 77 height 77
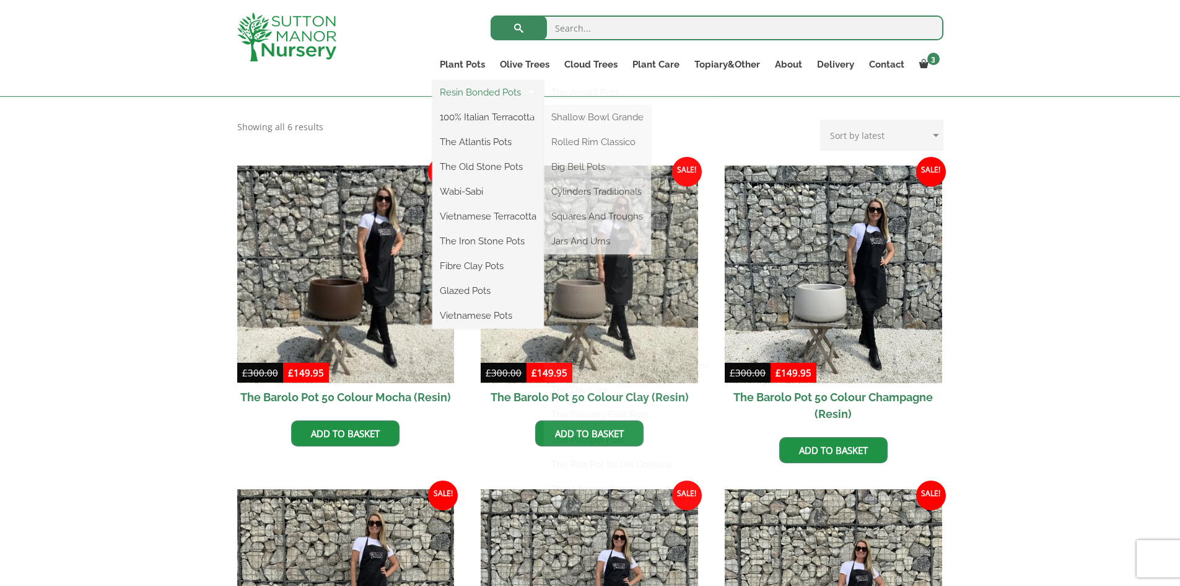
click at [469, 89] on link "Resin Bonded Pots" at bounding box center [489, 92] width 112 height 19
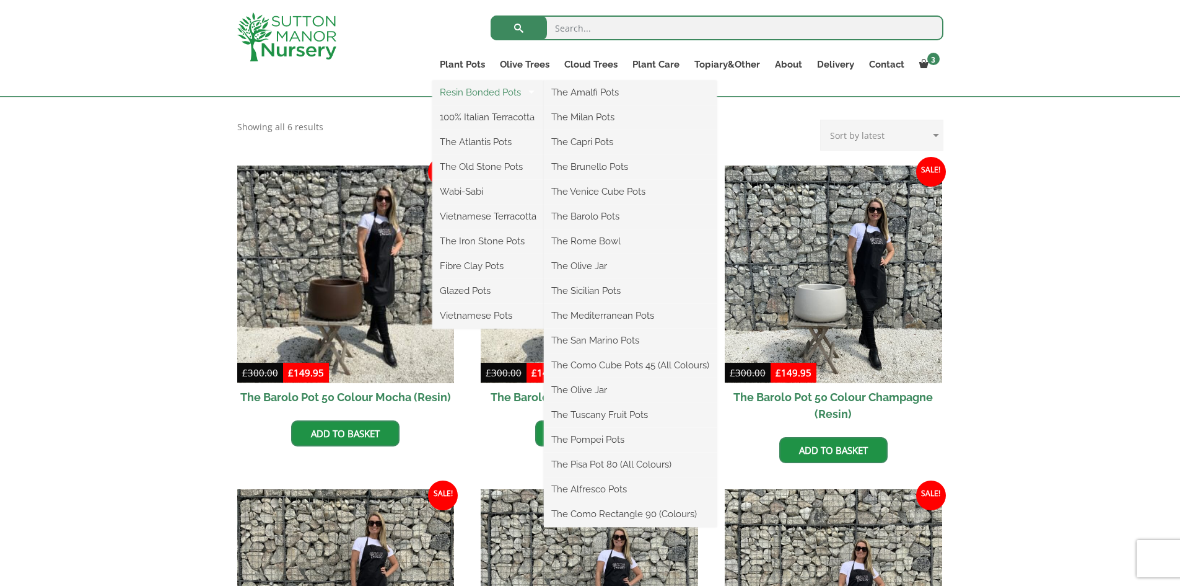
click at [475, 92] on link "Resin Bonded Pots" at bounding box center [489, 92] width 112 height 19
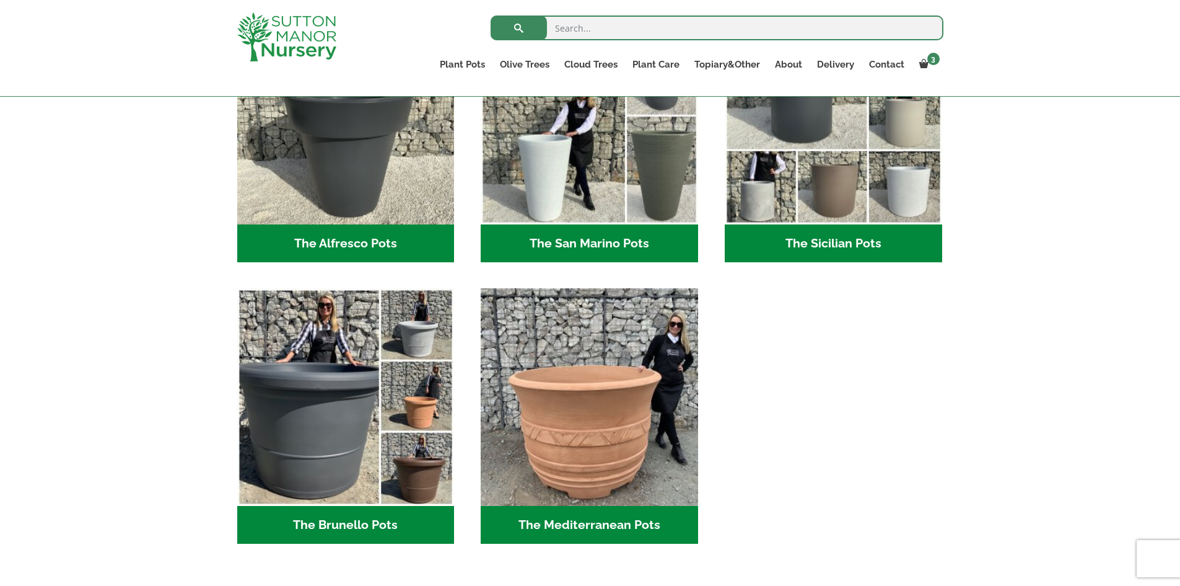
scroll to position [1415, 0]
